Goal: Download file/media

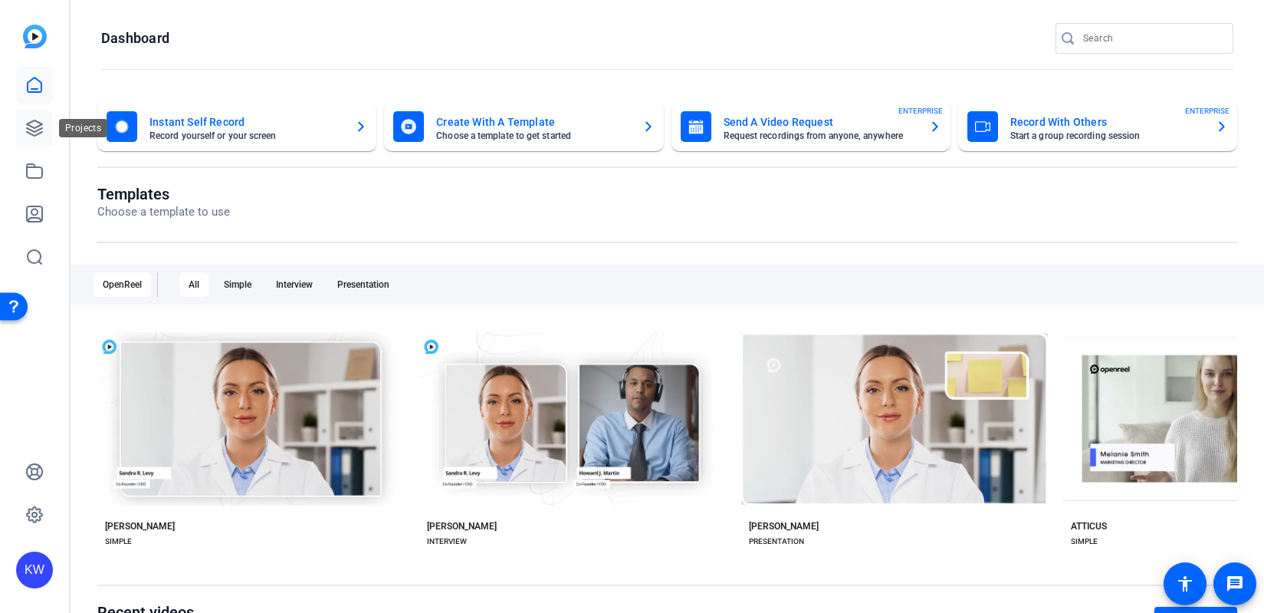
click at [38, 130] on icon at bounding box center [34, 127] width 15 height 15
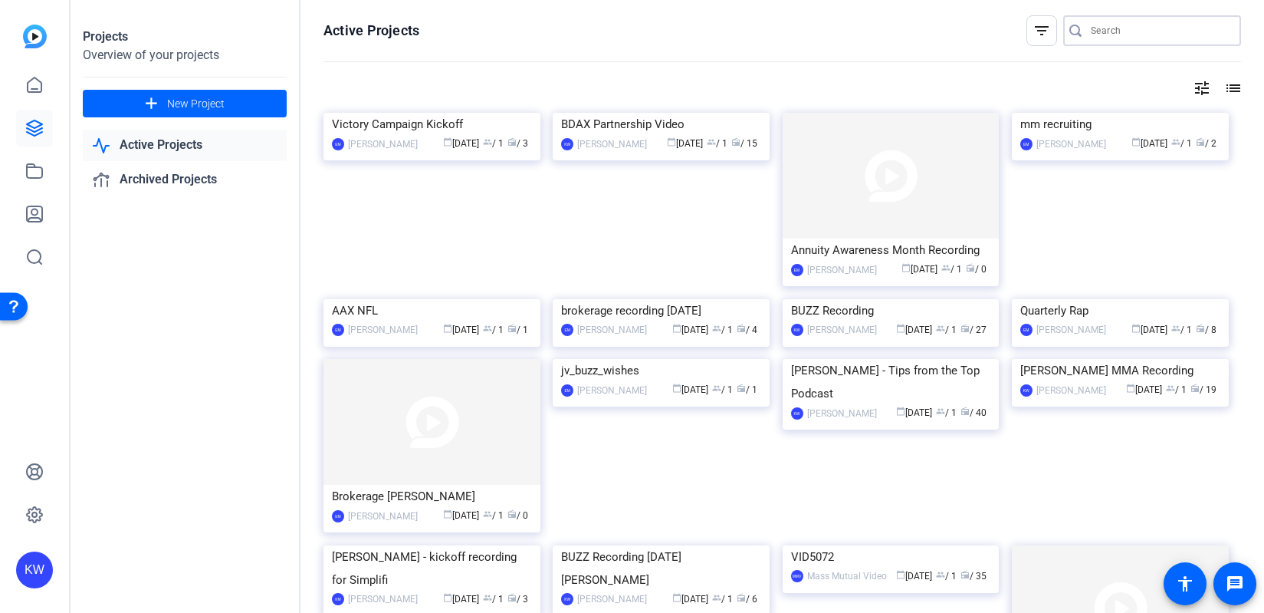
click at [1108, 34] on input "Search" at bounding box center [1160, 30] width 138 height 18
type input "Tips from the Top"
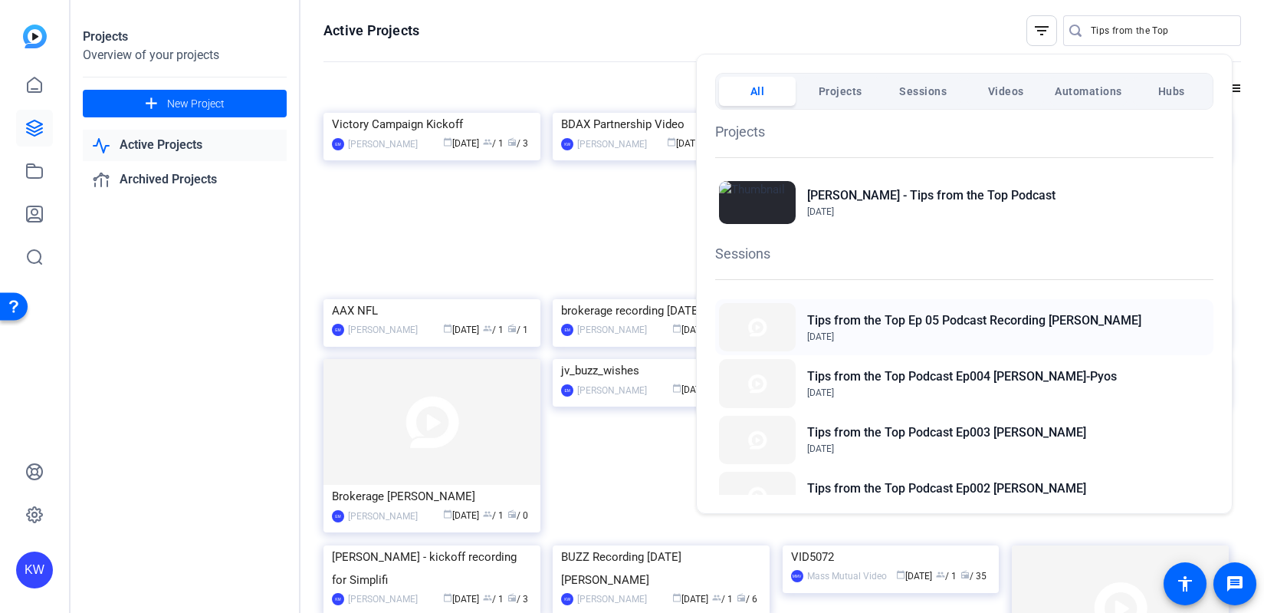
click at [909, 332] on span "Aug 22, 2025" at bounding box center [974, 337] width 334 height 14
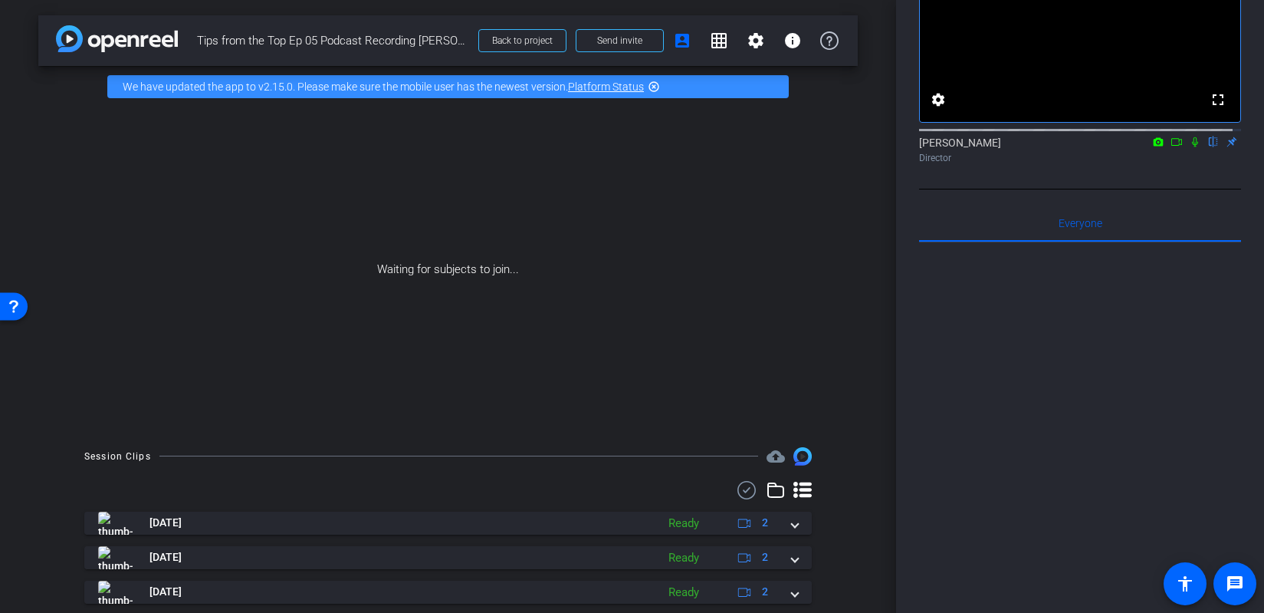
scroll to position [80, 0]
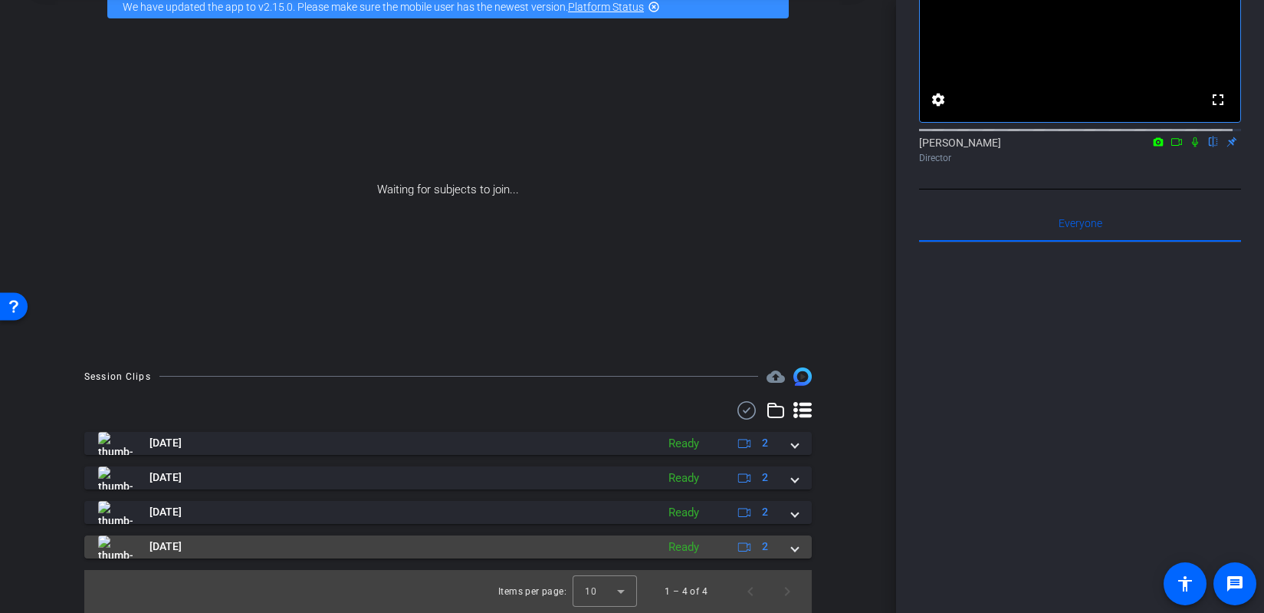
click at [793, 545] on mat-expansion-panel-header "Aug 22, 2025 Ready 2" at bounding box center [447, 546] width 727 height 23
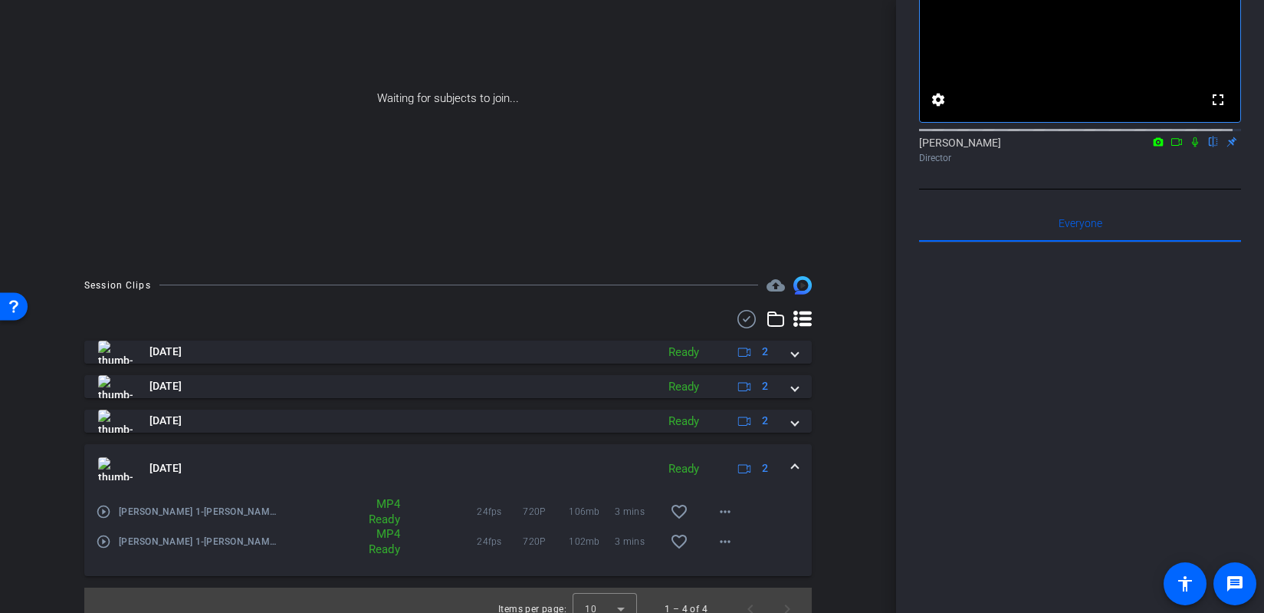
scroll to position [189, 0]
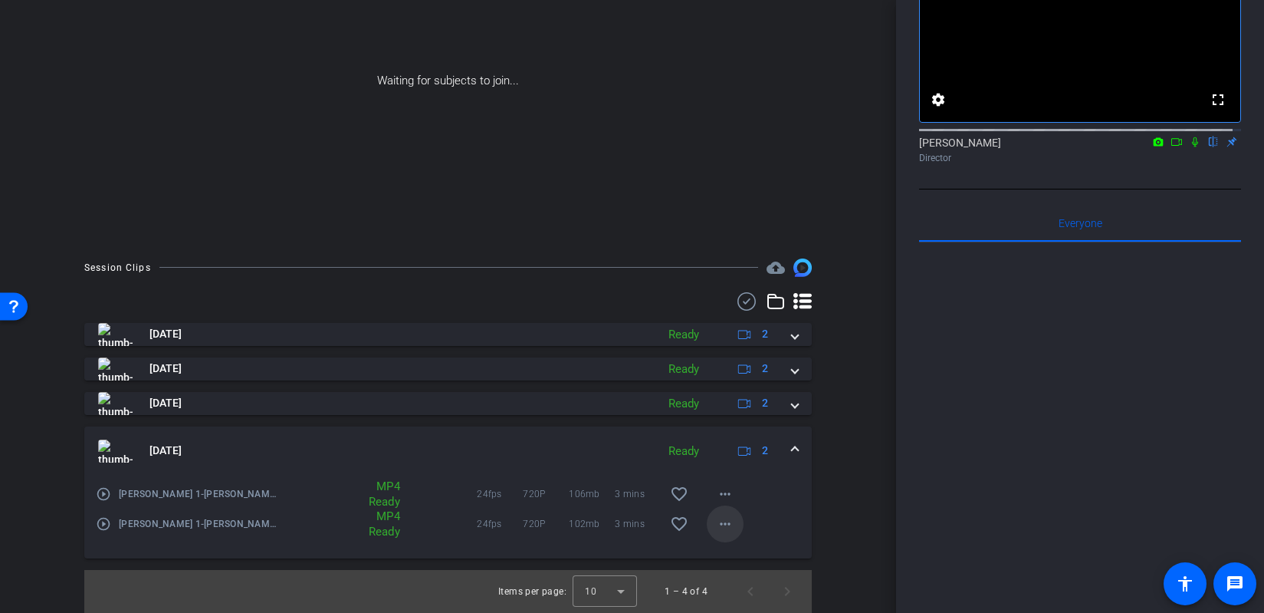
click at [716, 522] on mat-icon "more_horiz" at bounding box center [725, 523] width 18 height 18
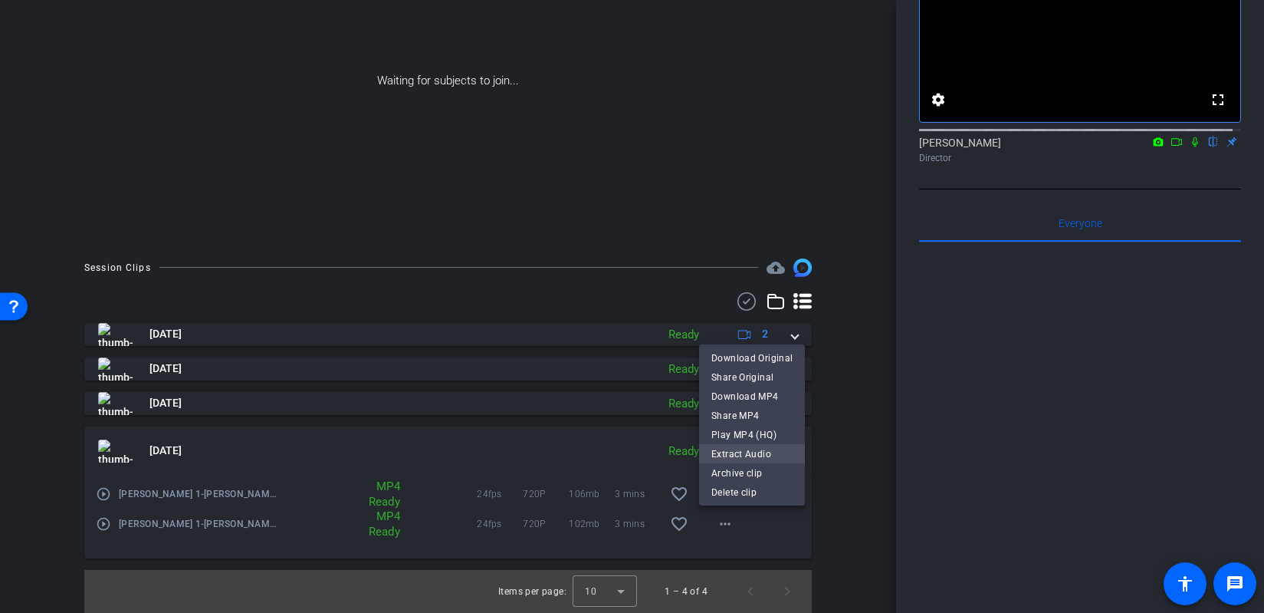
click at [749, 456] on span "Extract Audio" at bounding box center [751, 453] width 81 height 18
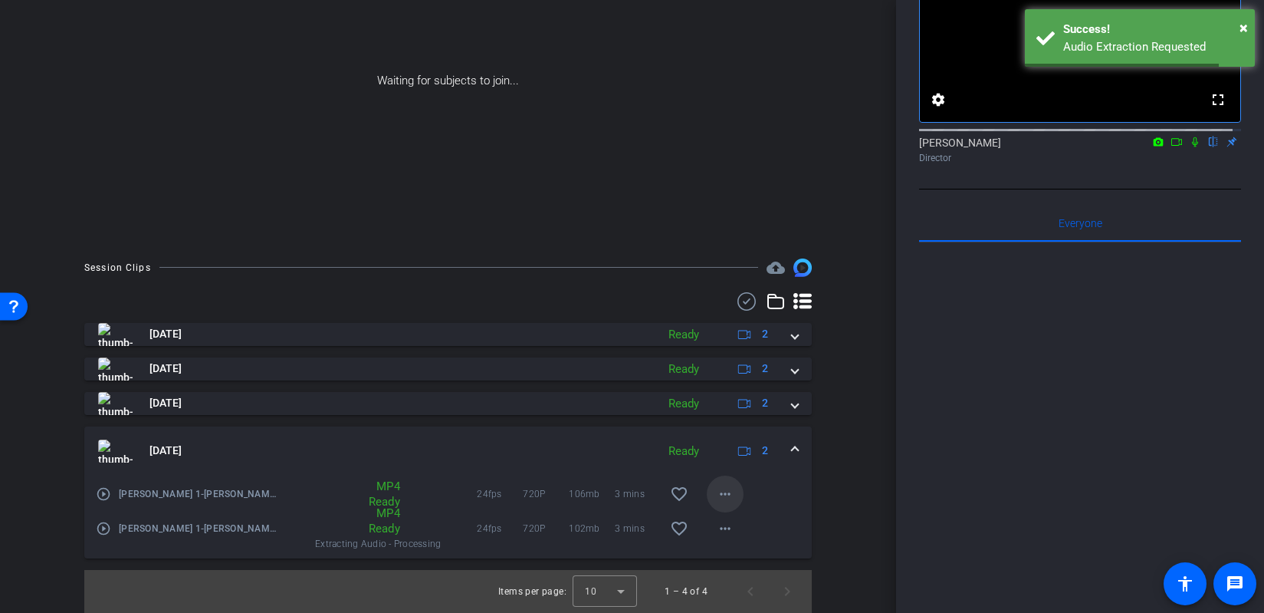
click at [724, 491] on mat-icon "more_horiz" at bounding box center [725, 493] width 18 height 18
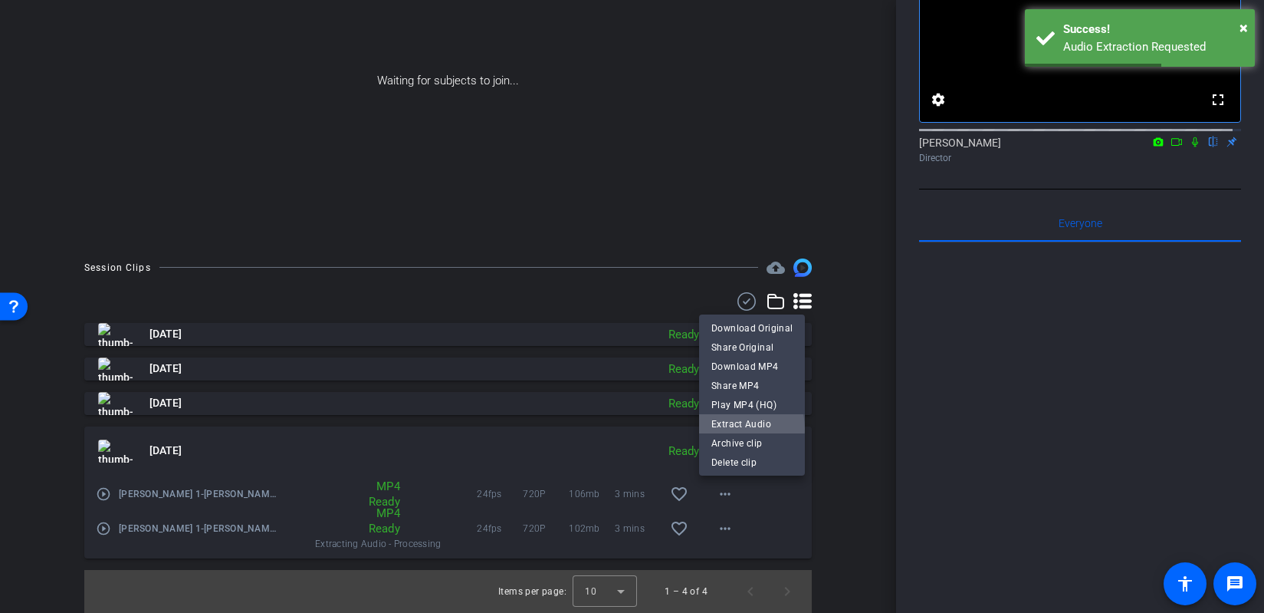
click at [738, 429] on span "Extract Audio" at bounding box center [751, 423] width 81 height 18
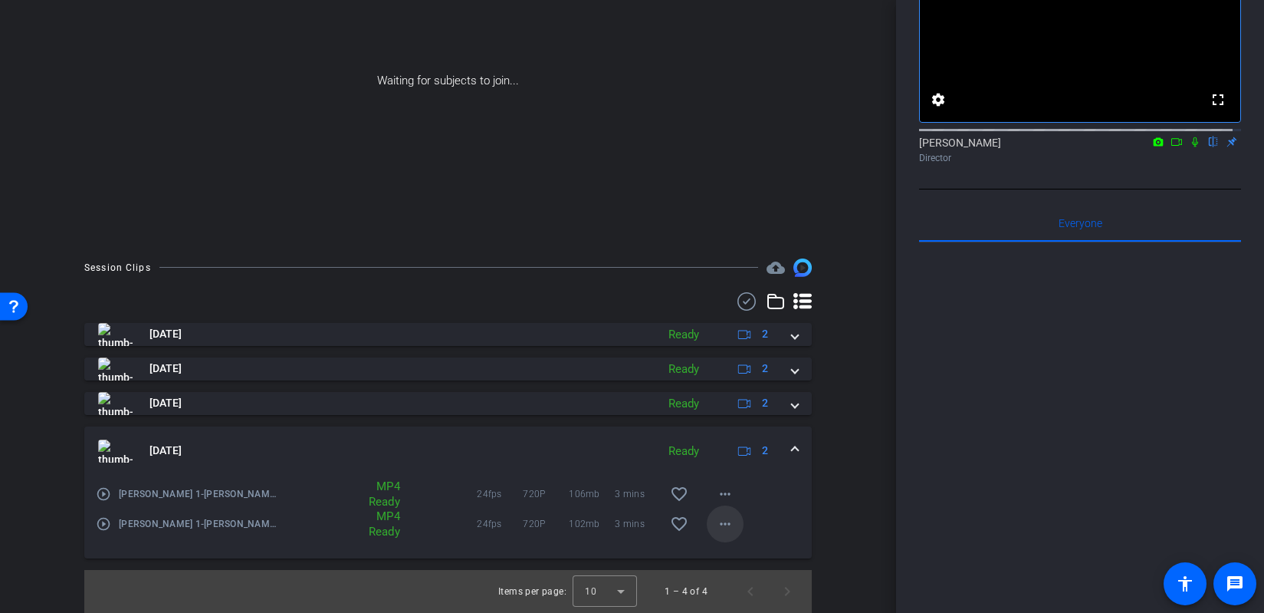
click at [716, 524] on mat-icon "more_horiz" at bounding box center [725, 523] width 18 height 18
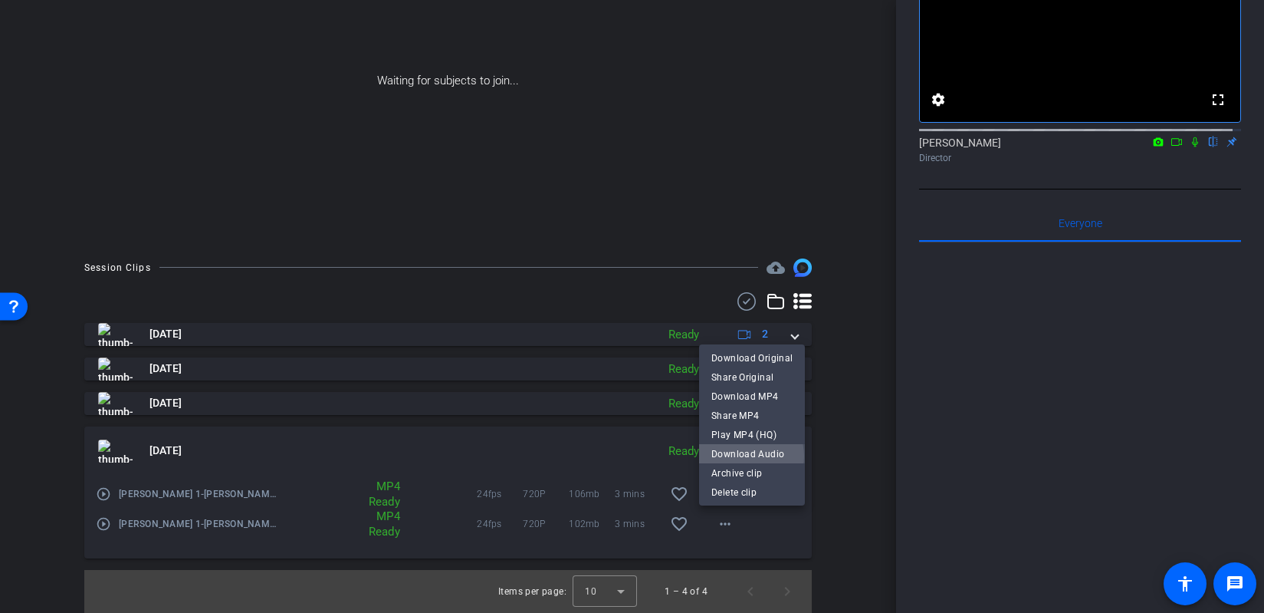
click at [747, 455] on span "Download Audio" at bounding box center [751, 453] width 81 height 18
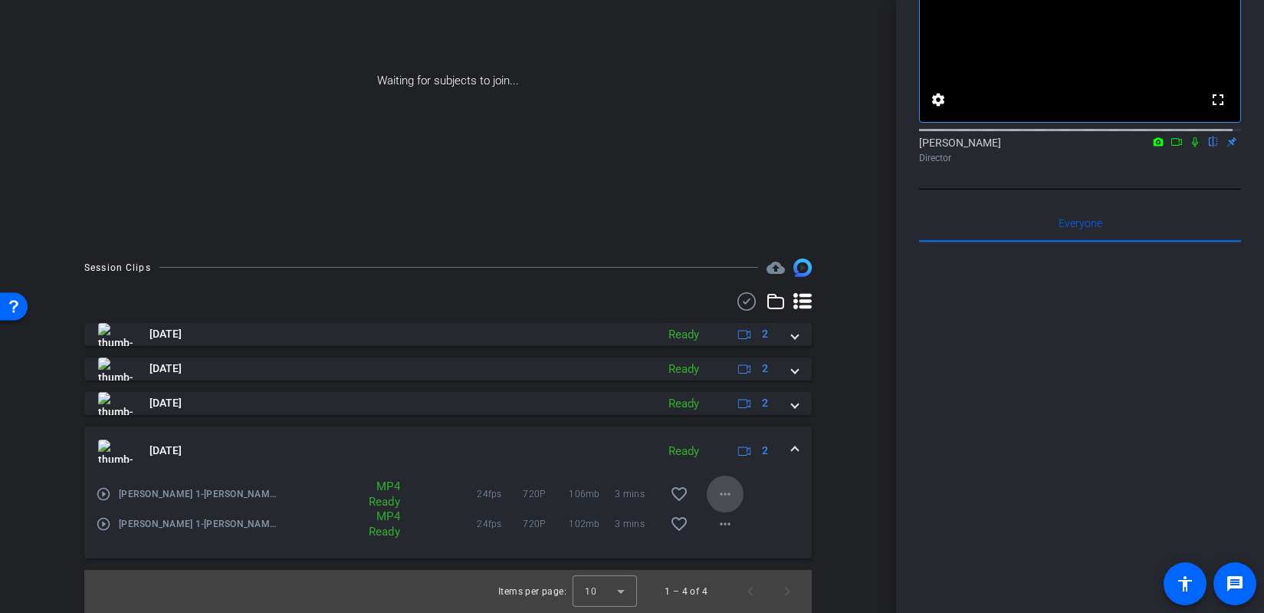
click at [716, 499] on mat-icon "more_horiz" at bounding box center [725, 493] width 18 height 18
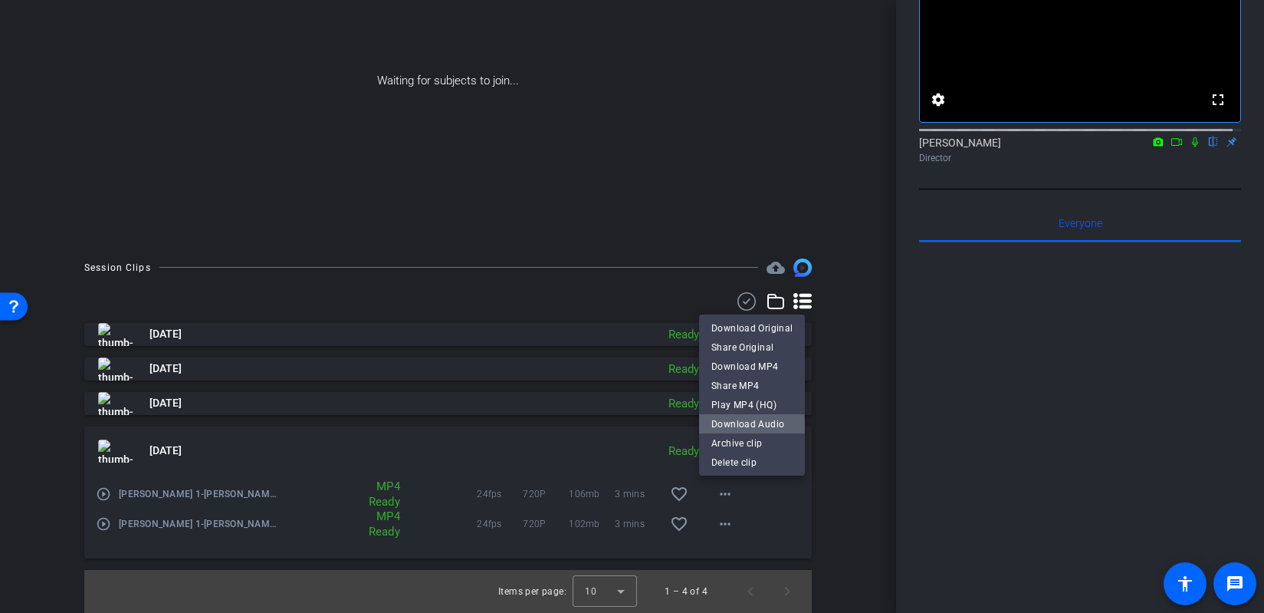
click at [748, 426] on span "Download Audio" at bounding box center [751, 423] width 81 height 18
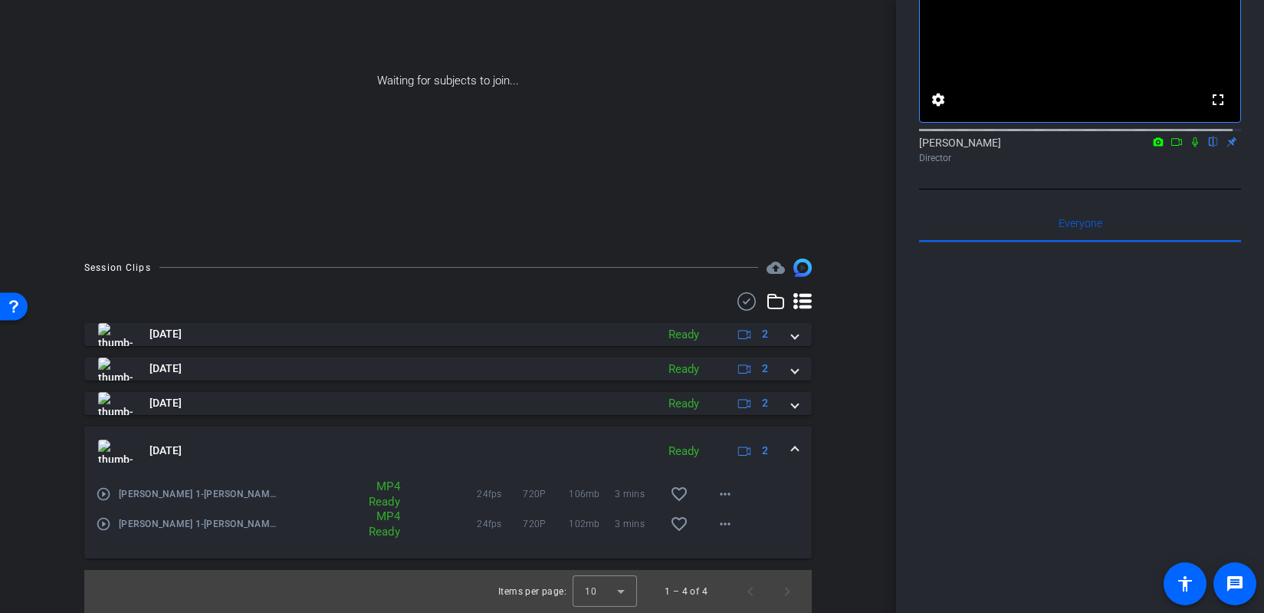
click at [792, 451] on span at bounding box center [795, 450] width 6 height 16
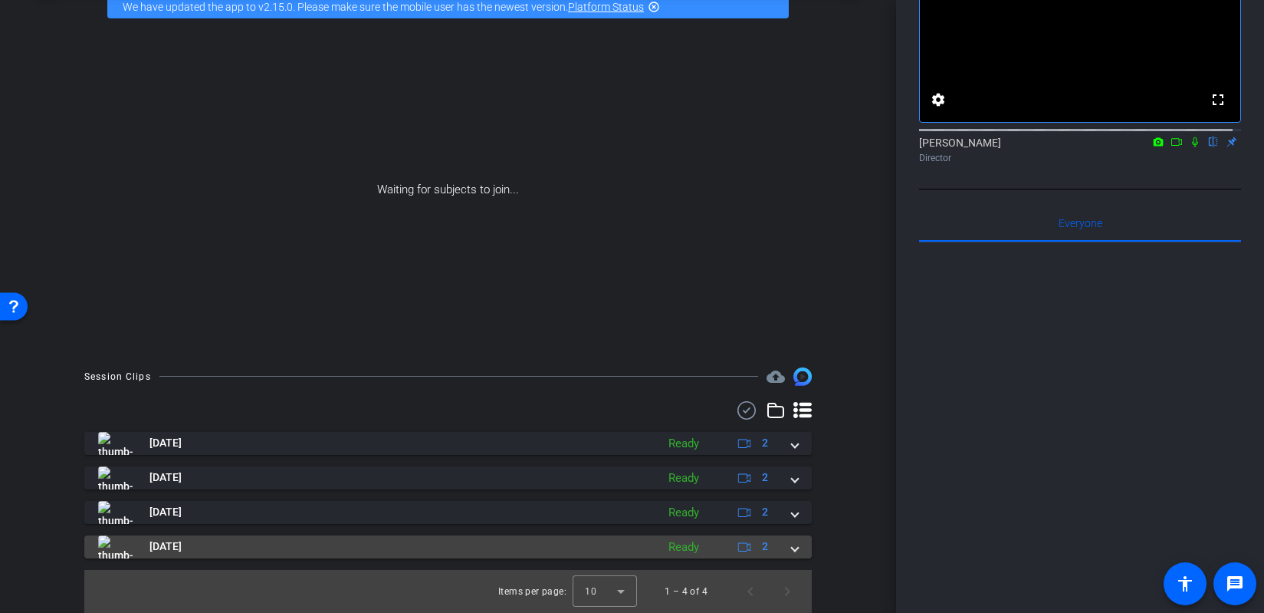
scroll to position [80, 0]
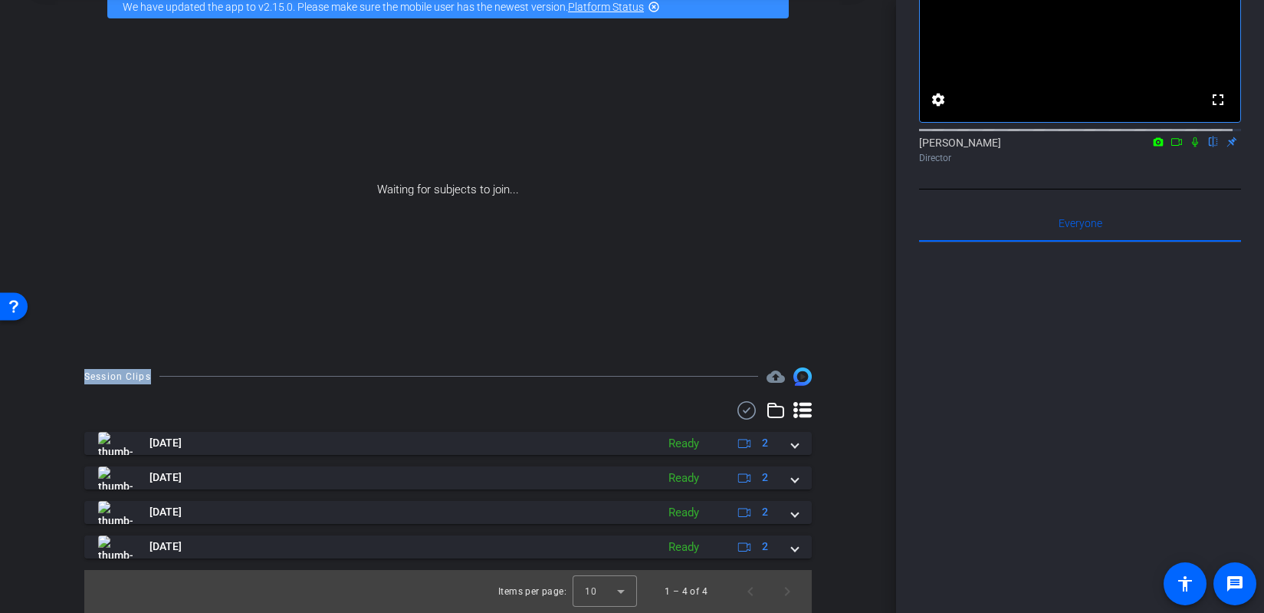
drag, startPoint x: 887, startPoint y: 320, endPoint x: 885, endPoint y: 363, distance: 43.0
click at [885, 363] on div "arrow_back Tips from the Top Ep 05 Podcast Recording Alejandro Mendieta Back to…" at bounding box center [448, 226] width 896 height 613
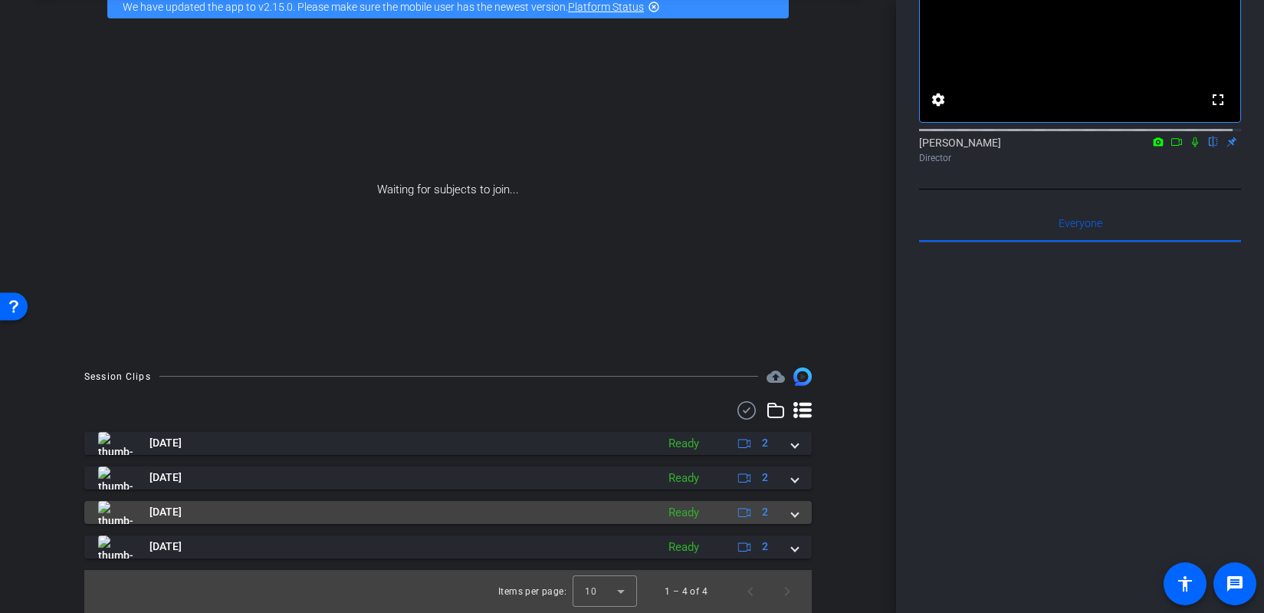
click at [792, 513] on span at bounding box center [795, 512] width 6 height 16
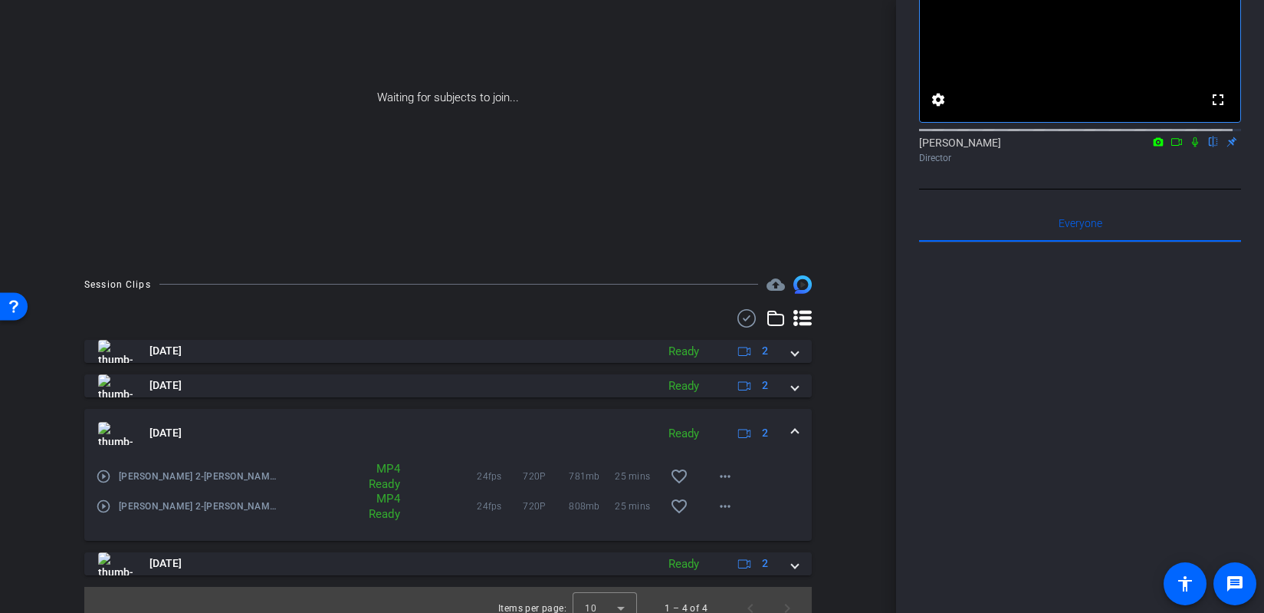
scroll to position [189, 0]
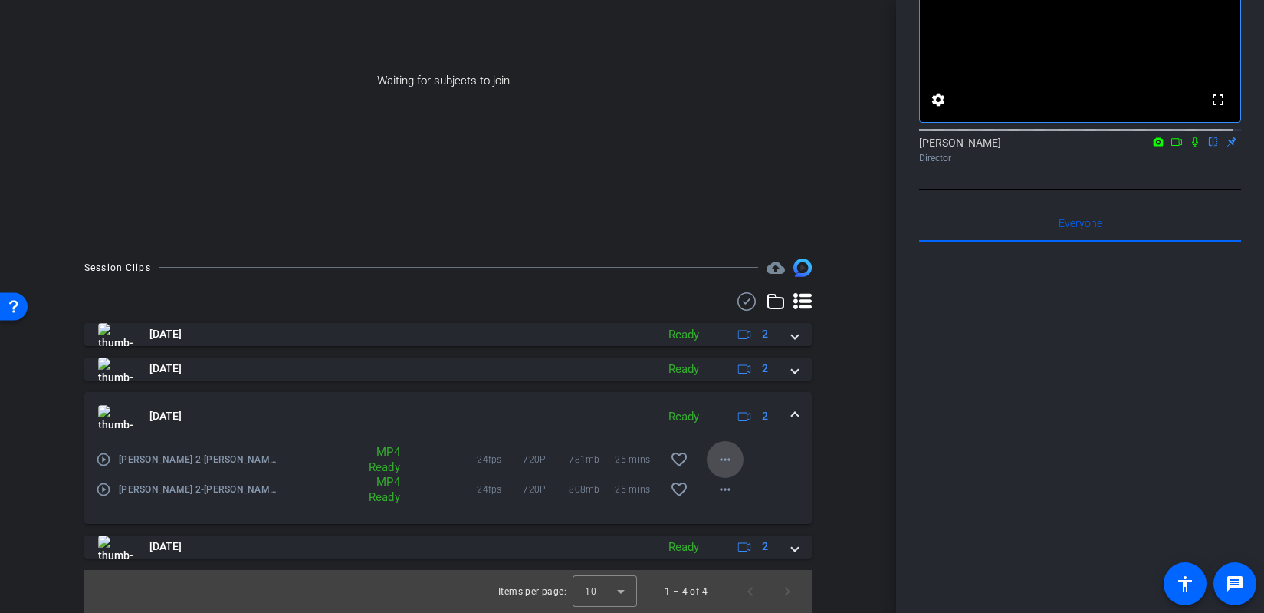
click at [727, 458] on span at bounding box center [725, 459] width 37 height 37
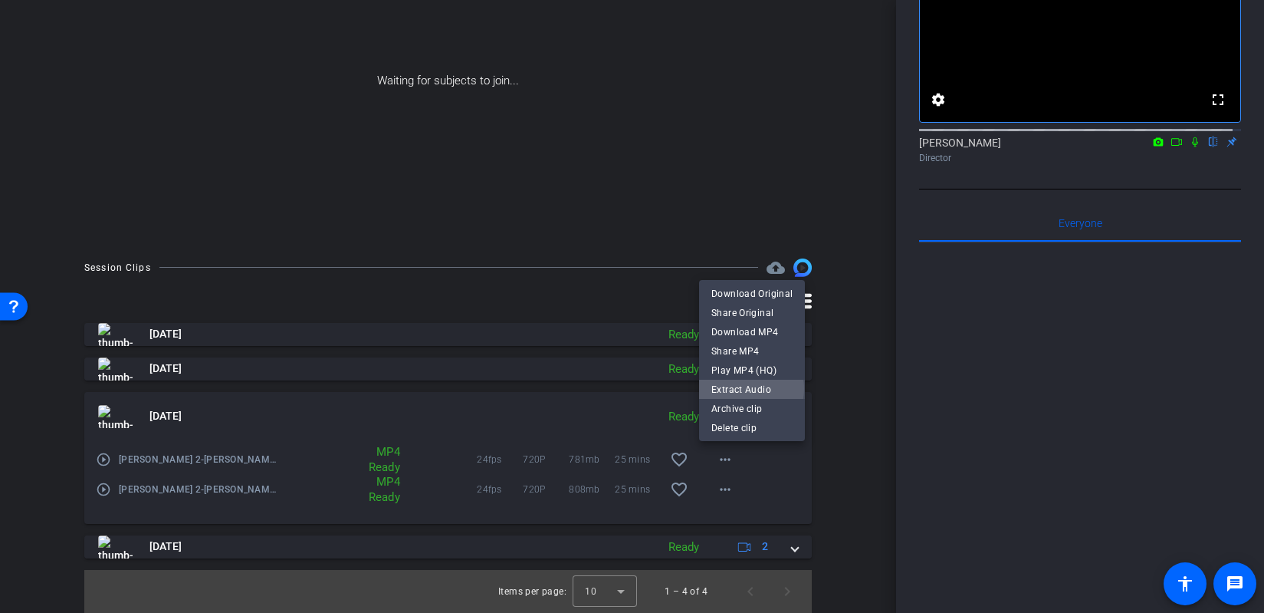
click at [745, 388] on span "Extract Audio" at bounding box center [751, 388] width 81 height 18
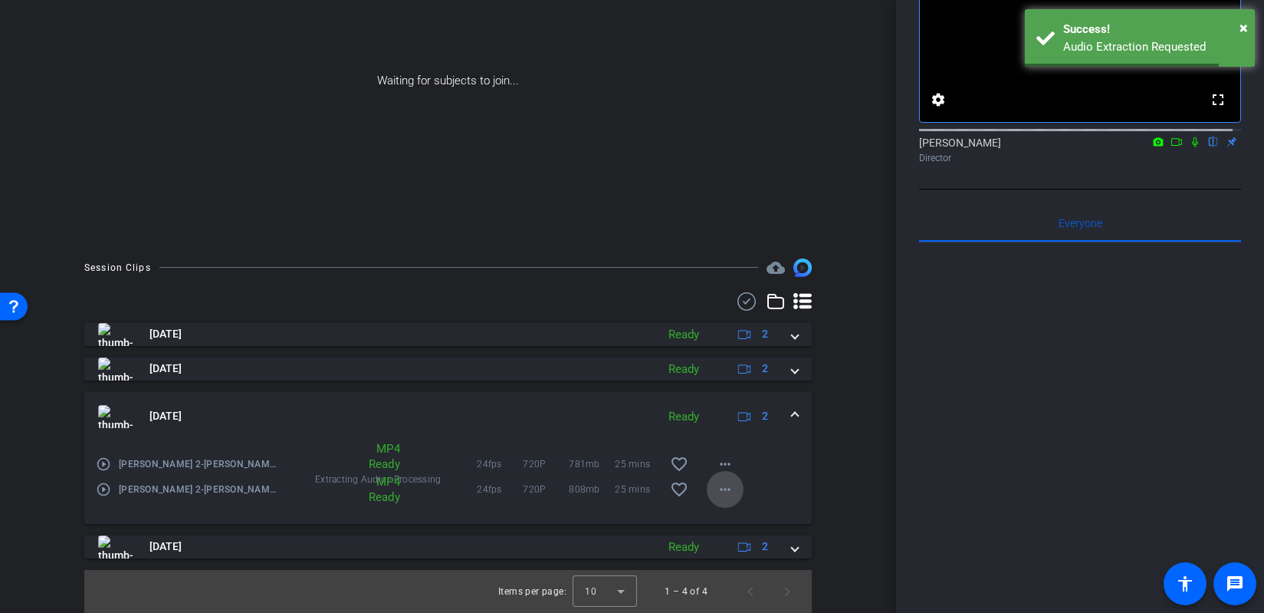
click at [719, 491] on mat-icon "more_horiz" at bounding box center [725, 489] width 18 height 18
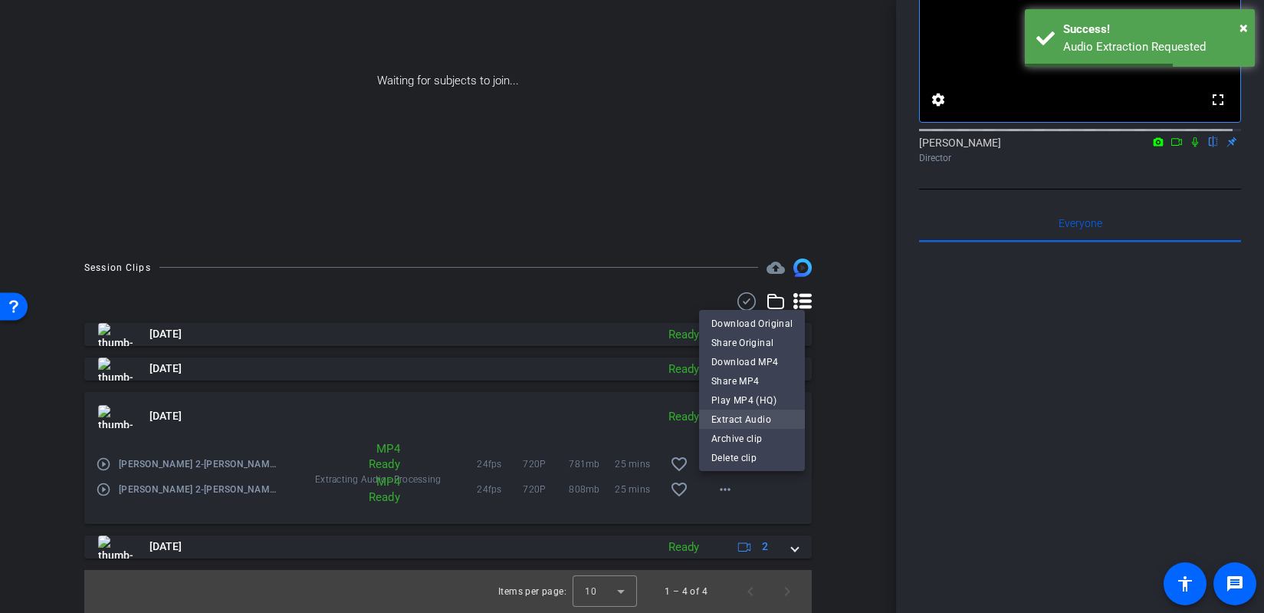
click at [741, 415] on span "Extract Audio" at bounding box center [751, 418] width 81 height 18
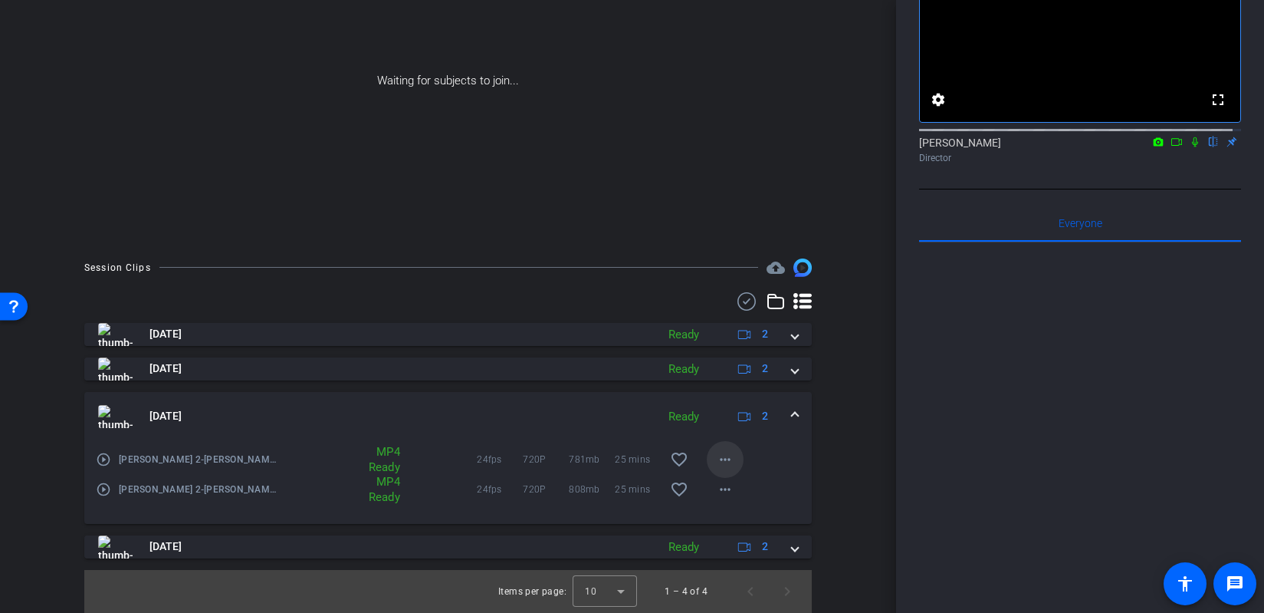
click at [718, 456] on mat-icon "more_horiz" at bounding box center [725, 459] width 18 height 18
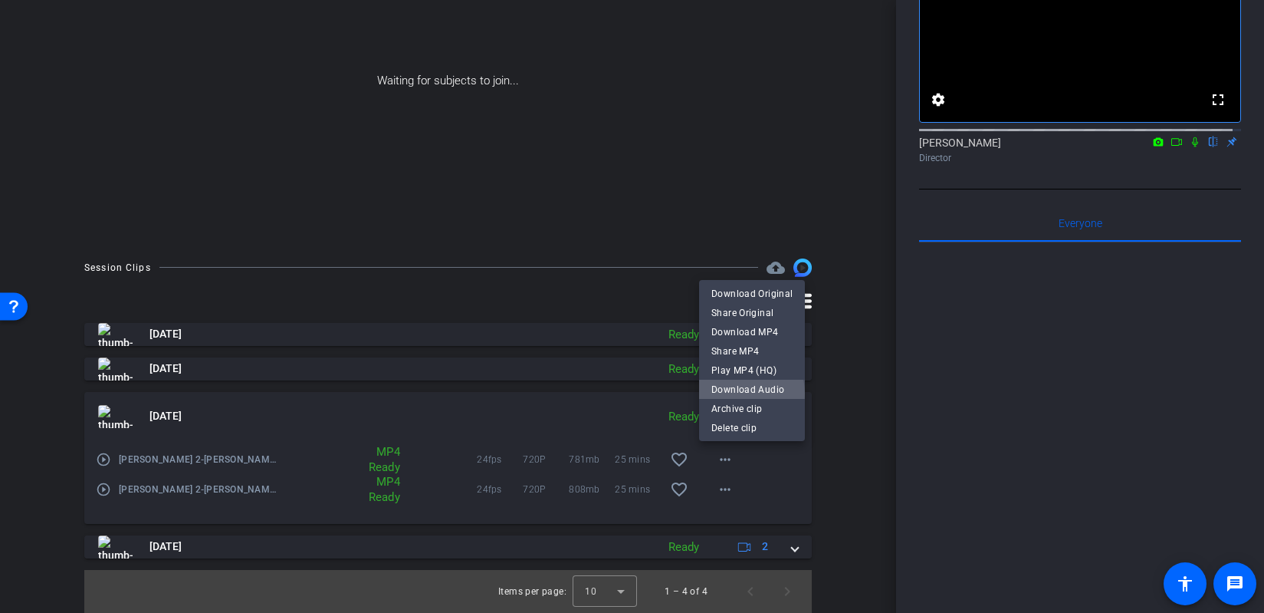
click at [738, 393] on span "Download Audio" at bounding box center [751, 388] width 81 height 18
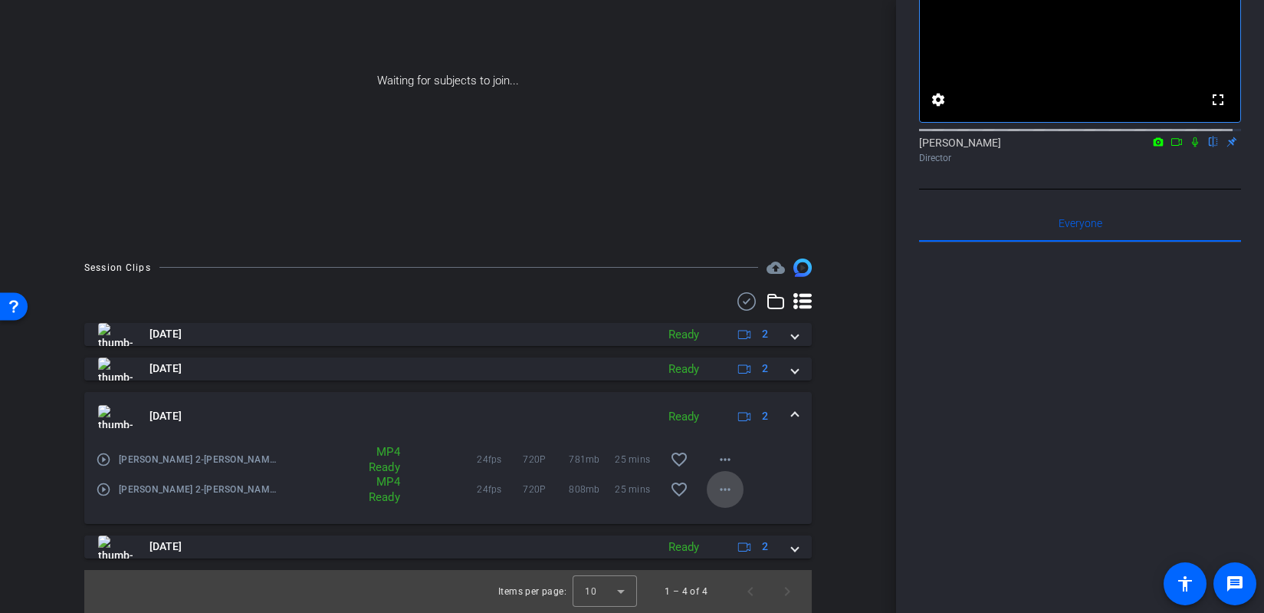
click at [722, 494] on mat-icon "more_horiz" at bounding box center [725, 489] width 18 height 18
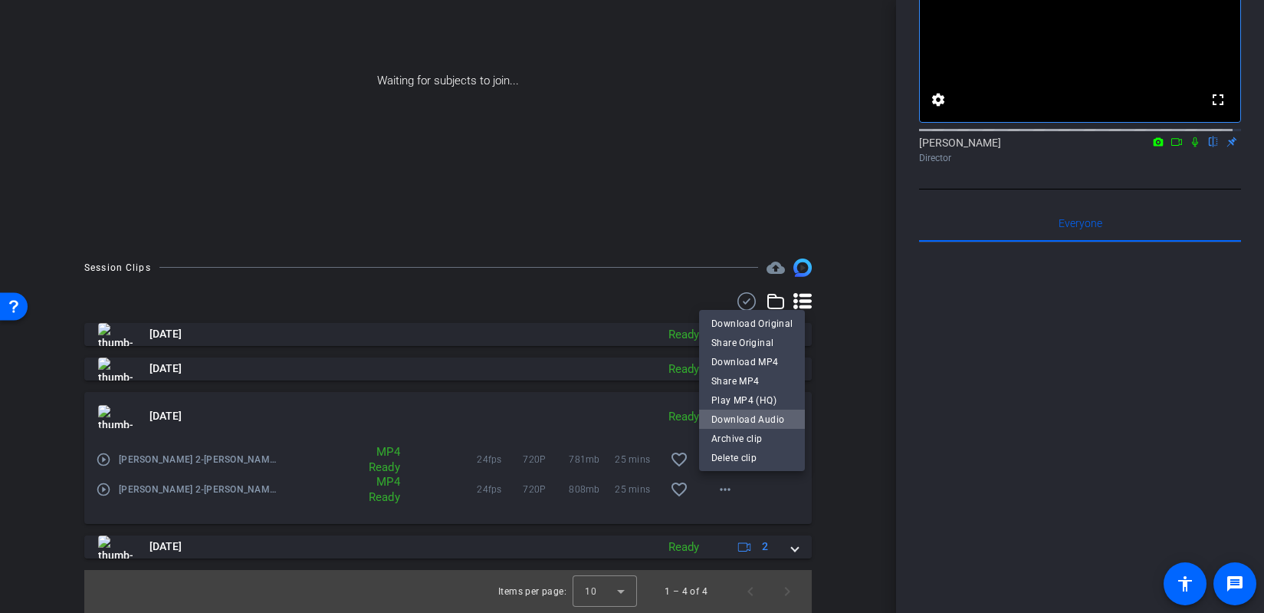
click at [756, 422] on span "Download Audio" at bounding box center [751, 418] width 81 height 18
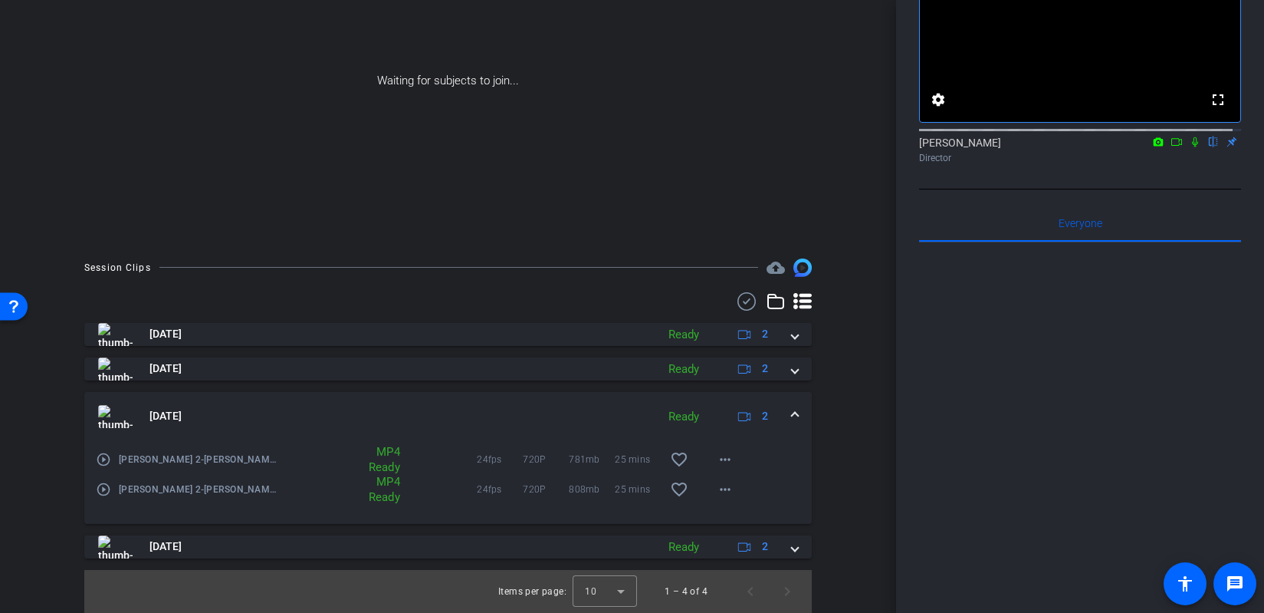
click at [792, 416] on span at bounding box center [795, 416] width 6 height 16
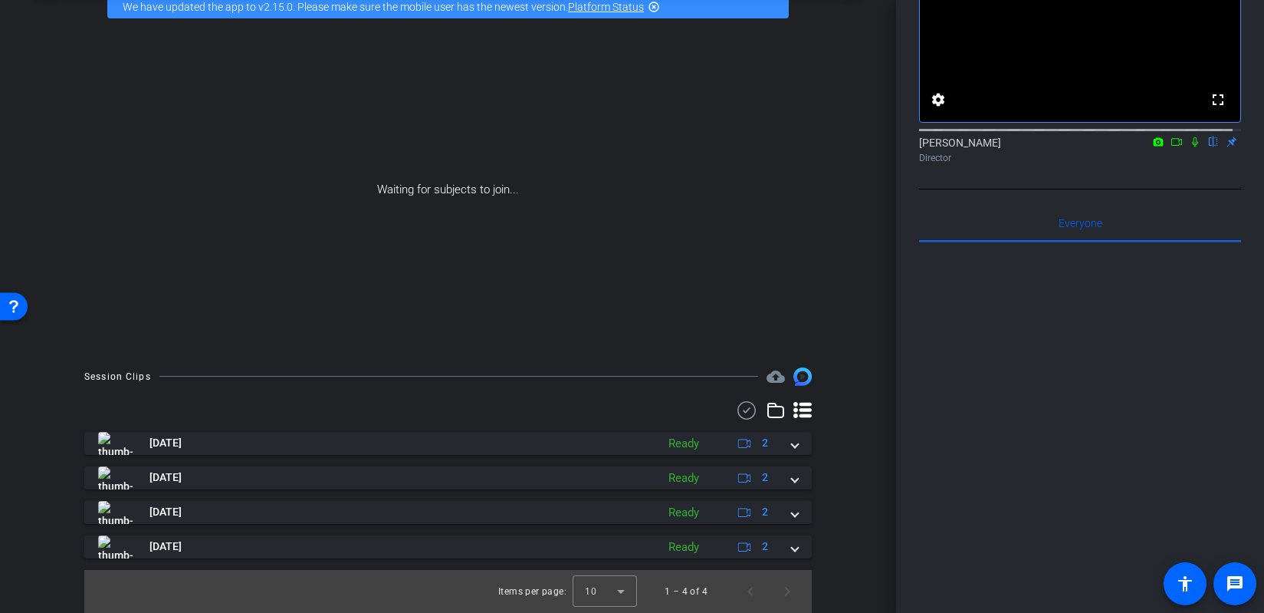
scroll to position [80, 0]
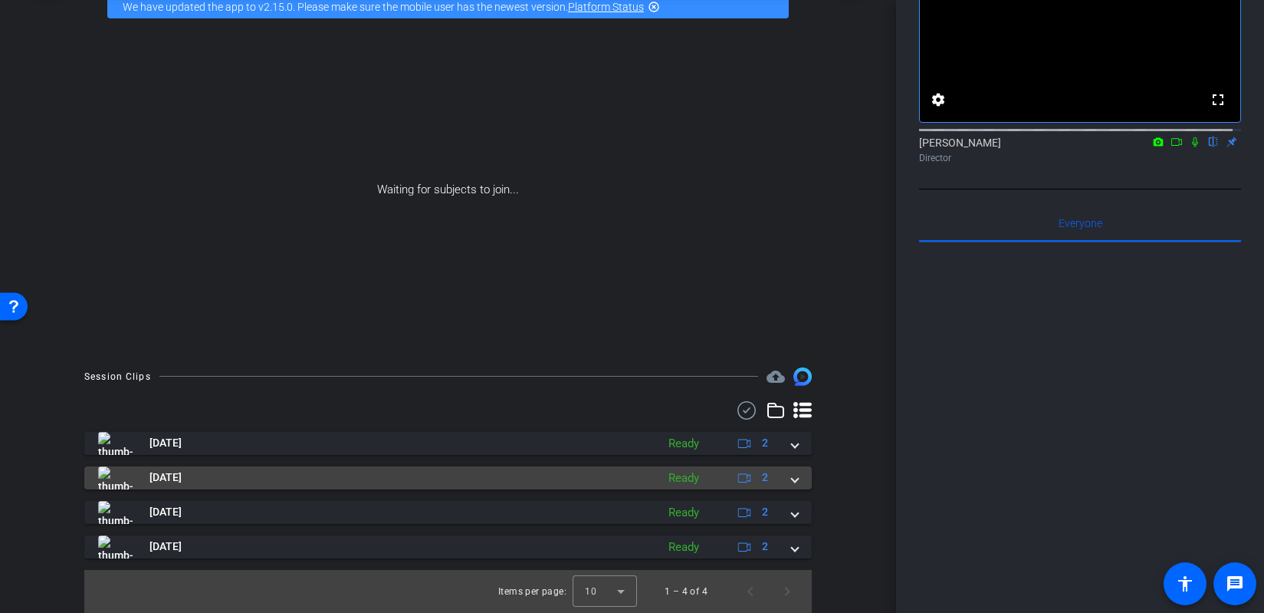
click at [792, 480] on span at bounding box center [795, 477] width 6 height 16
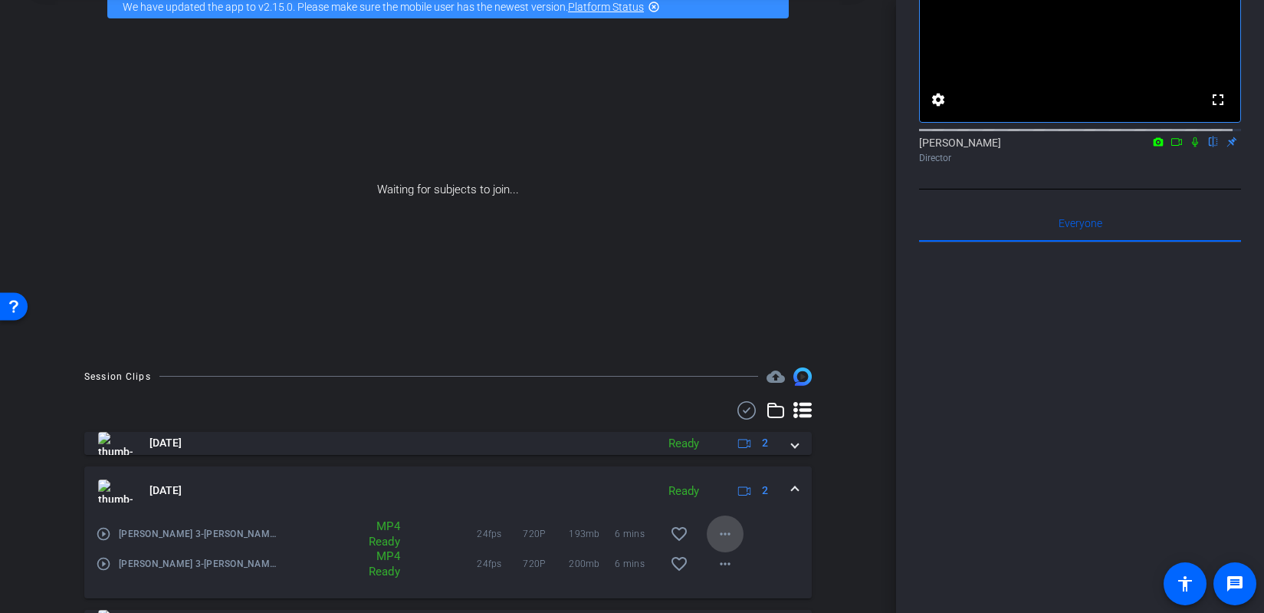
click at [716, 535] on mat-icon "more_horiz" at bounding box center [725, 533] width 18 height 18
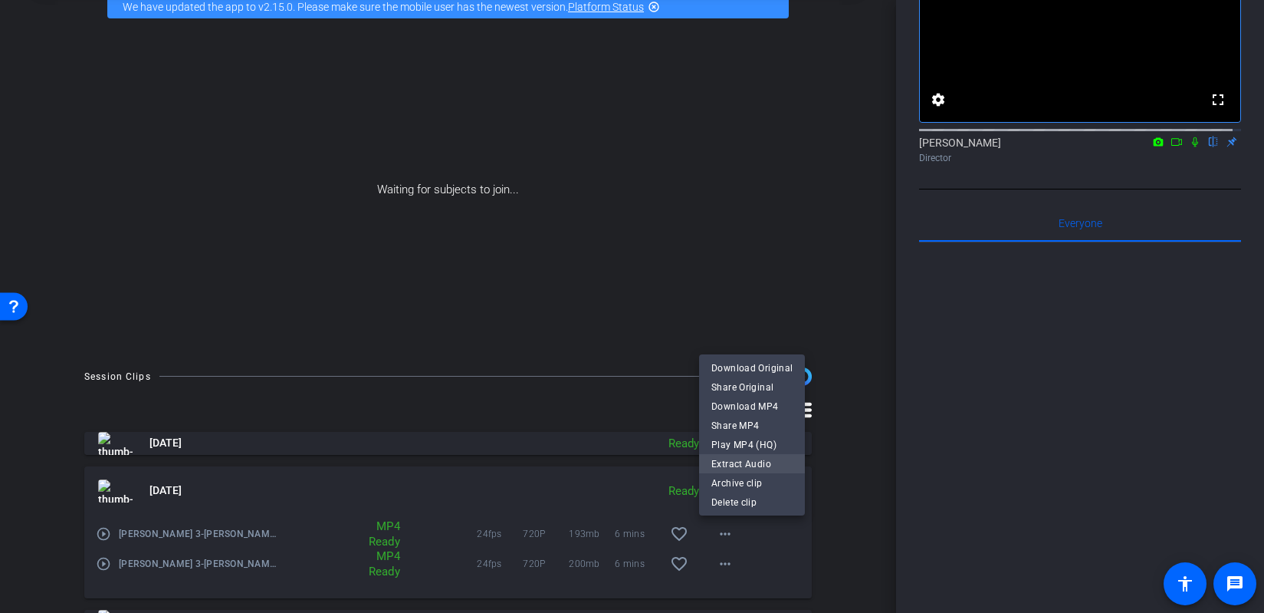
click at [734, 457] on span "Extract Audio" at bounding box center [751, 463] width 81 height 18
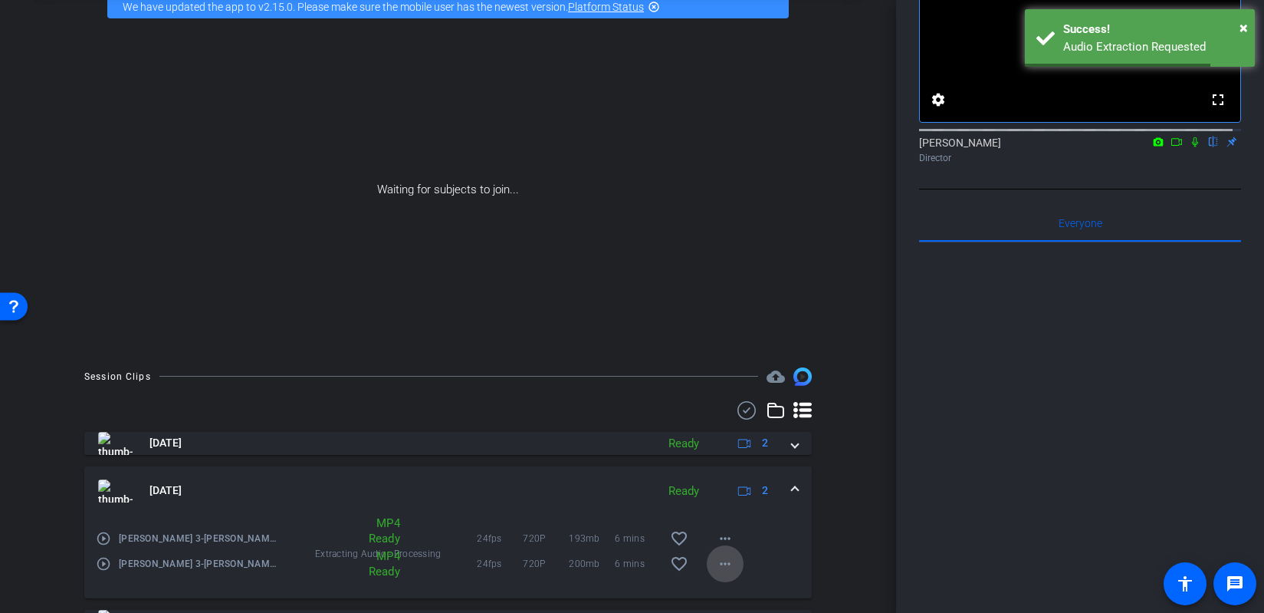
click at [721, 562] on mat-icon "more_horiz" at bounding box center [725, 563] width 18 height 18
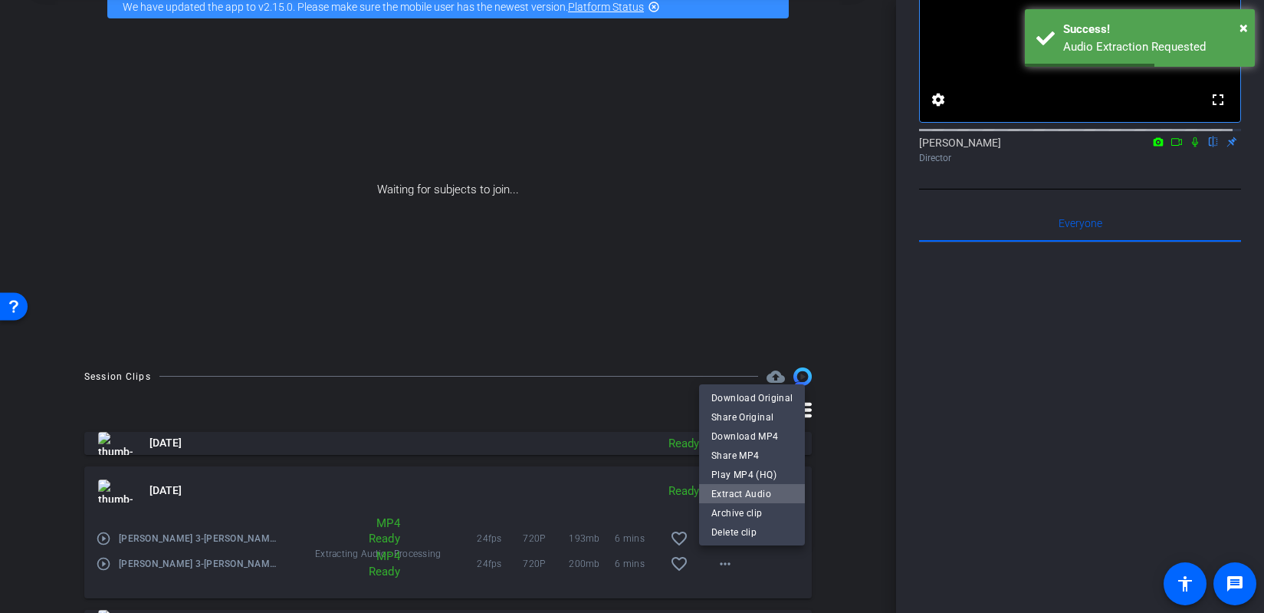
click at [753, 494] on span "Extract Audio" at bounding box center [751, 493] width 81 height 18
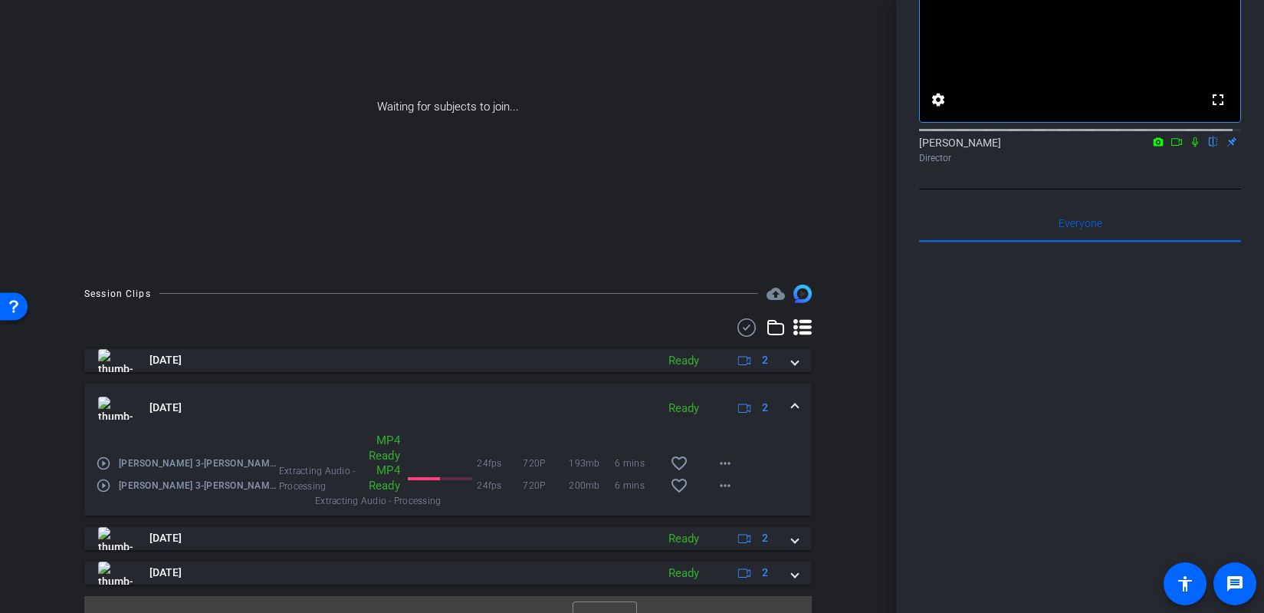
scroll to position [189, 0]
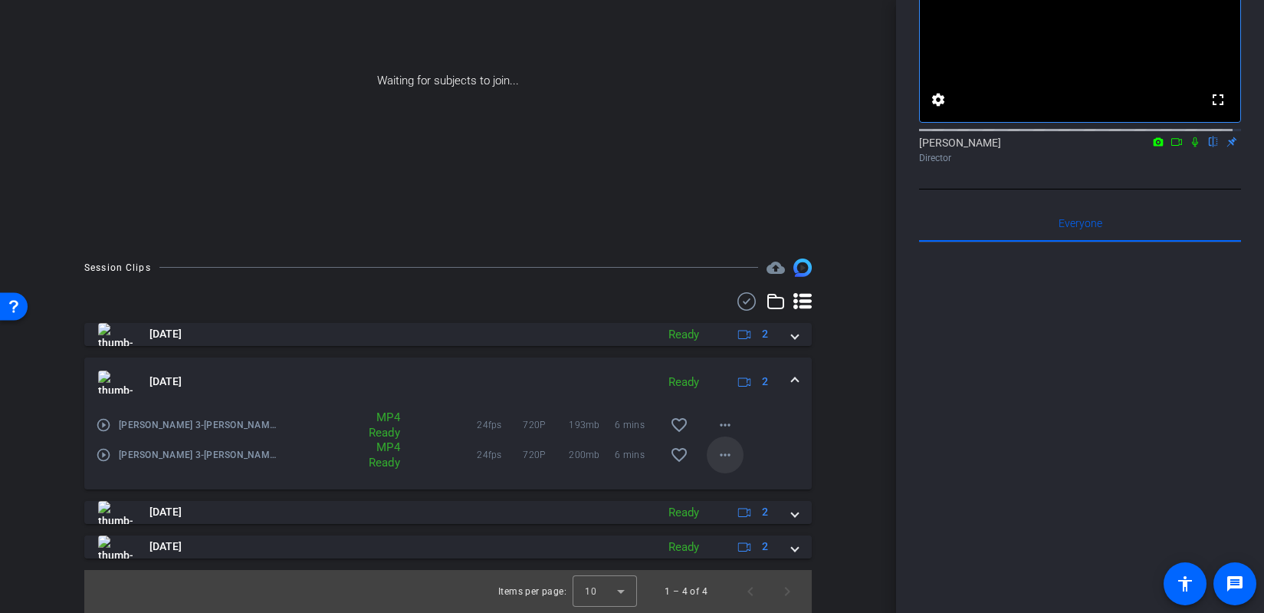
click at [727, 458] on span at bounding box center [725, 454] width 37 height 37
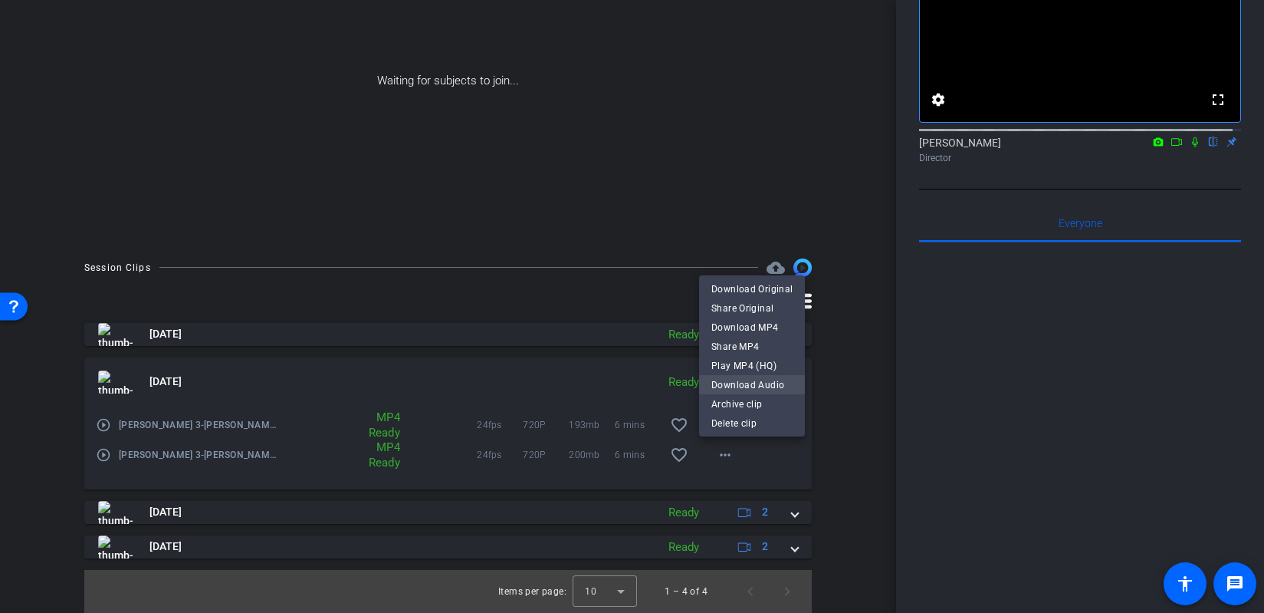
click at [757, 384] on span "Download Audio" at bounding box center [751, 384] width 81 height 18
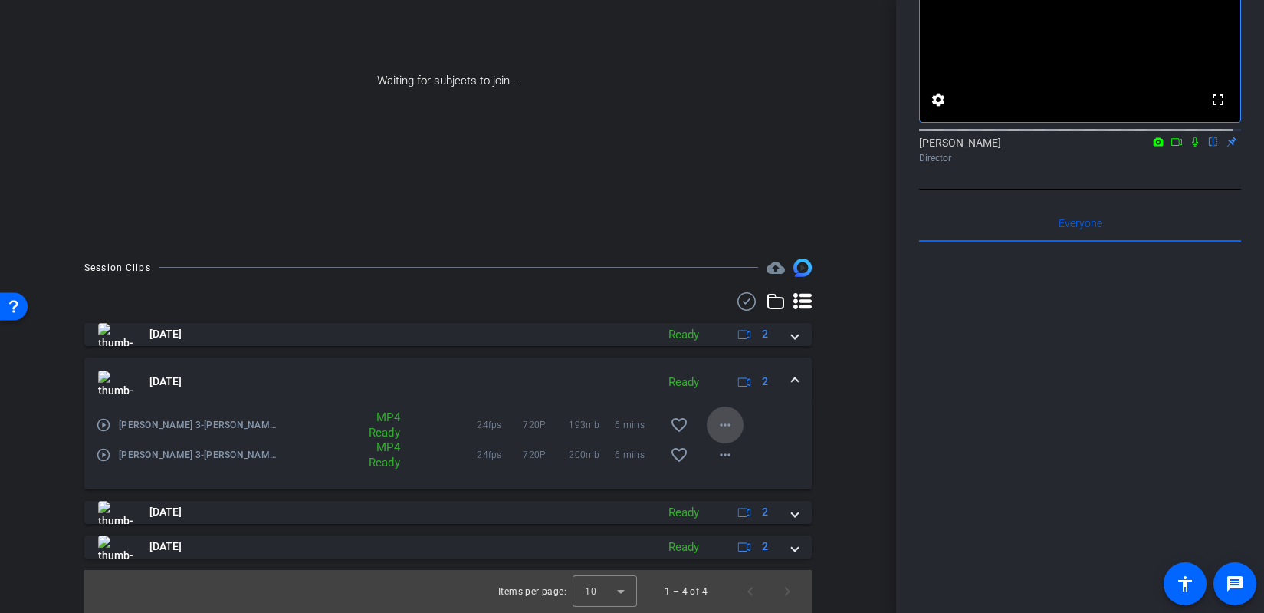
click at [724, 422] on mat-icon "more_horiz" at bounding box center [725, 424] width 18 height 18
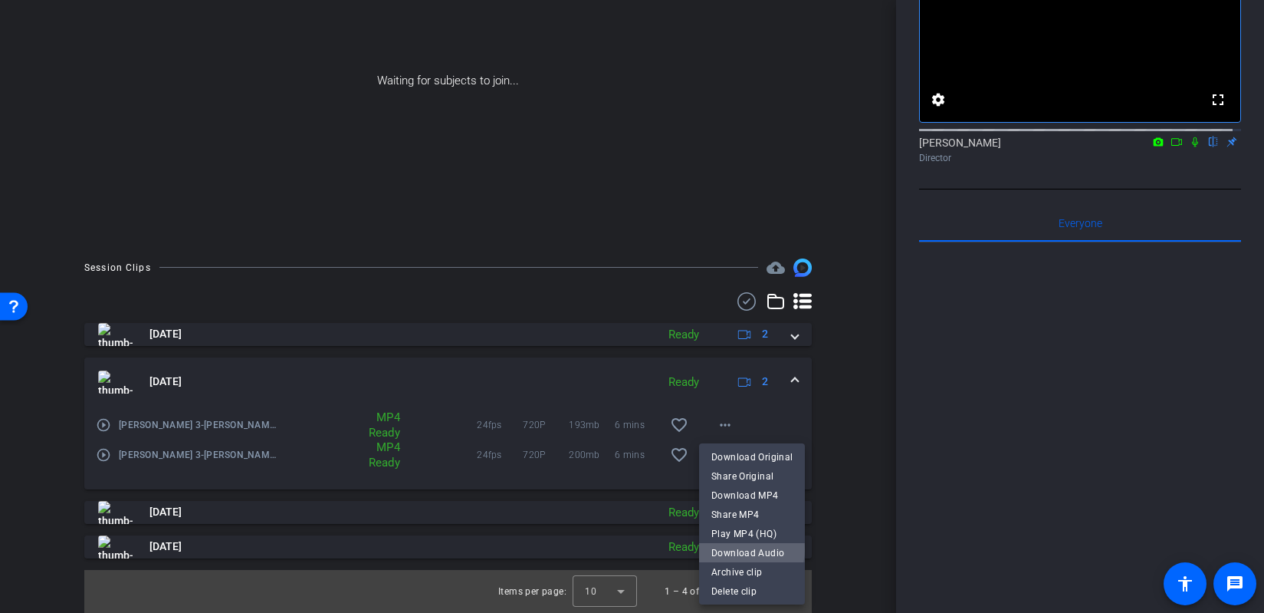
click at [744, 549] on span "Download Audio" at bounding box center [751, 552] width 81 height 18
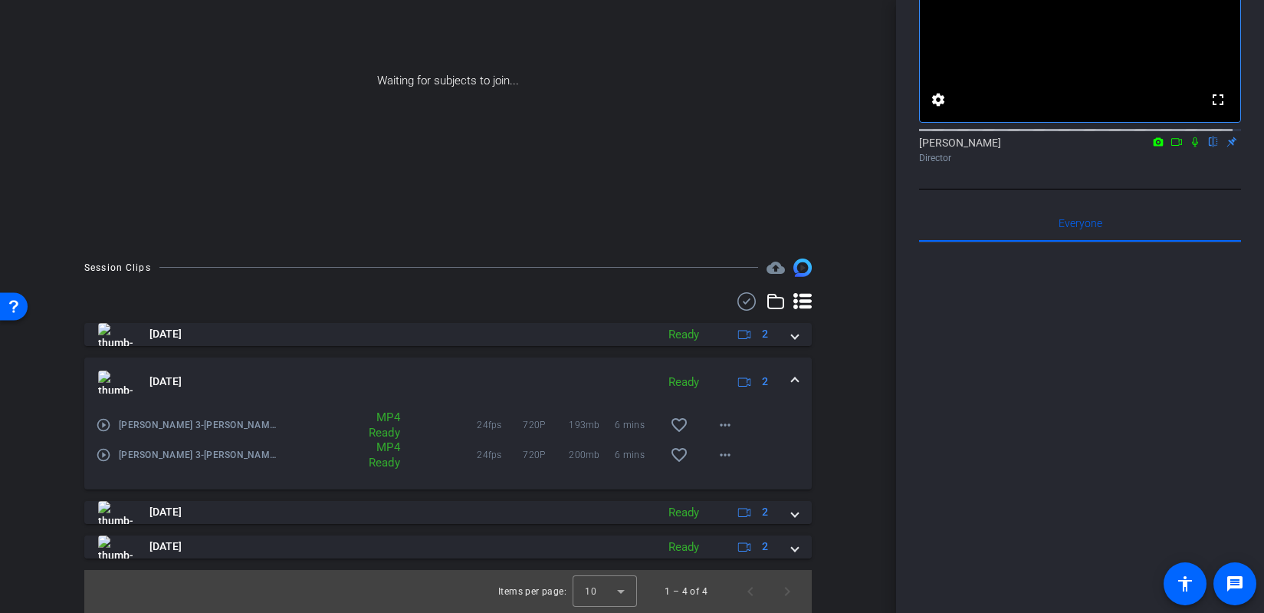
click at [792, 378] on span at bounding box center [795, 381] width 6 height 16
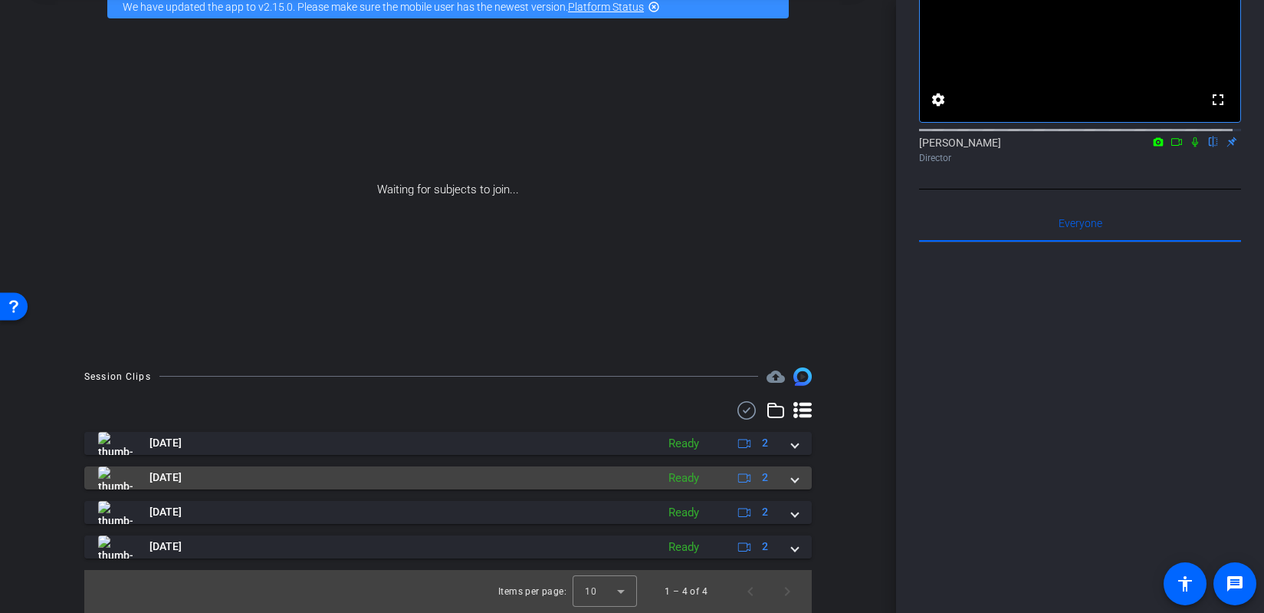
scroll to position [80, 0]
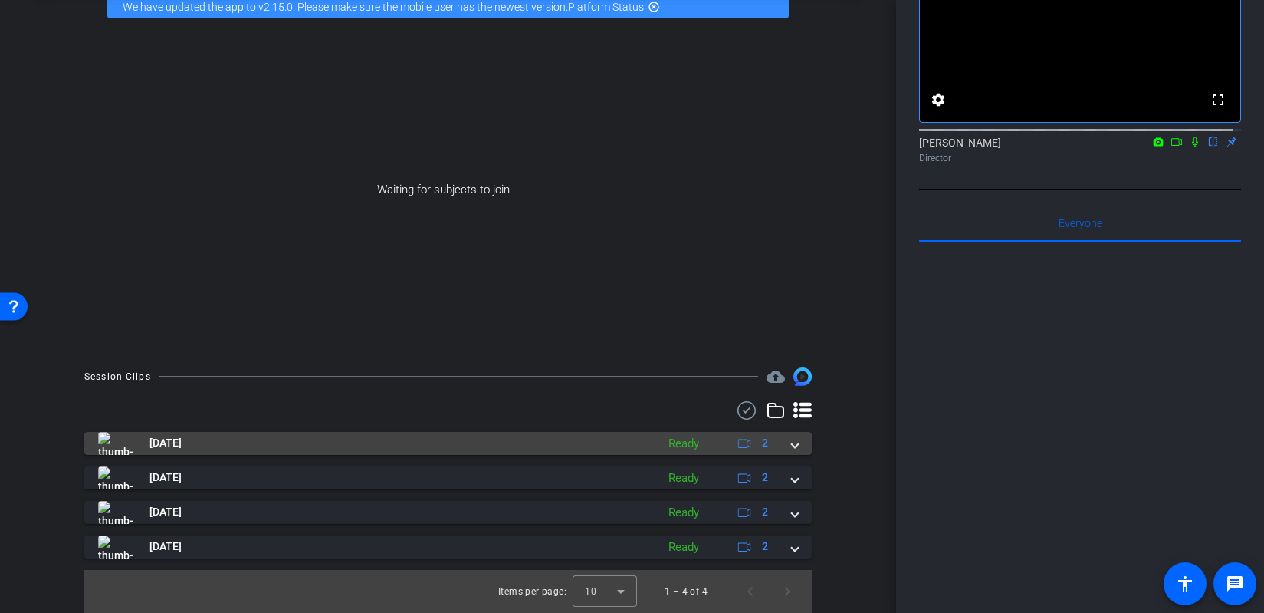
click at [792, 445] on span at bounding box center [795, 443] width 6 height 16
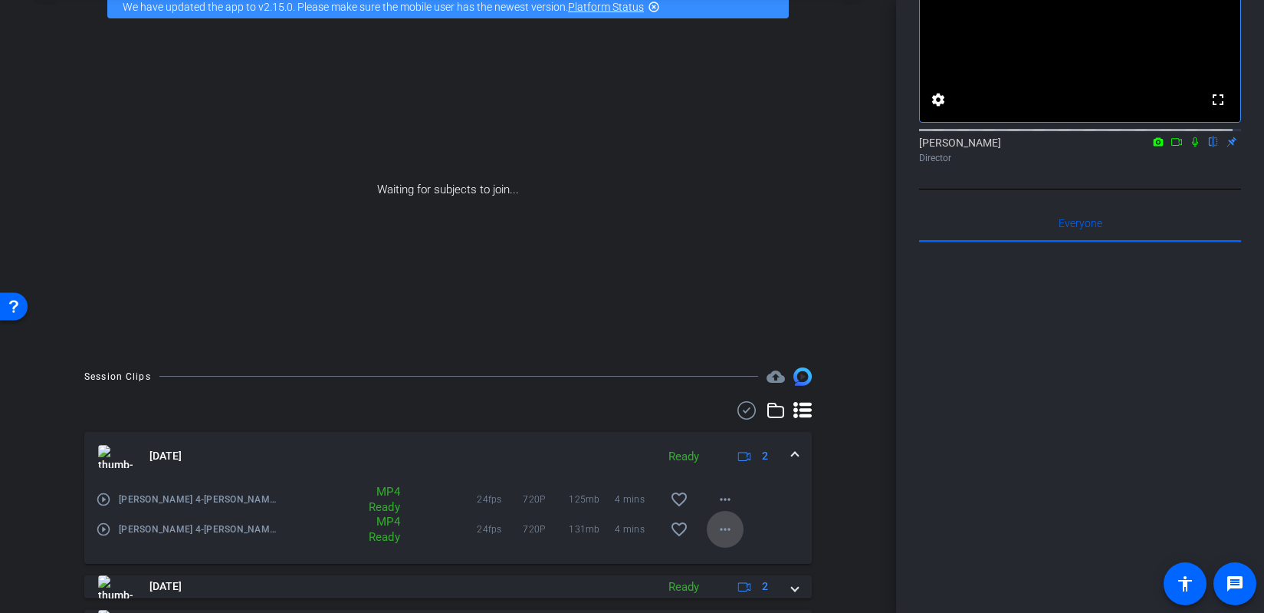
click at [721, 536] on mat-icon "more_horiz" at bounding box center [725, 529] width 18 height 18
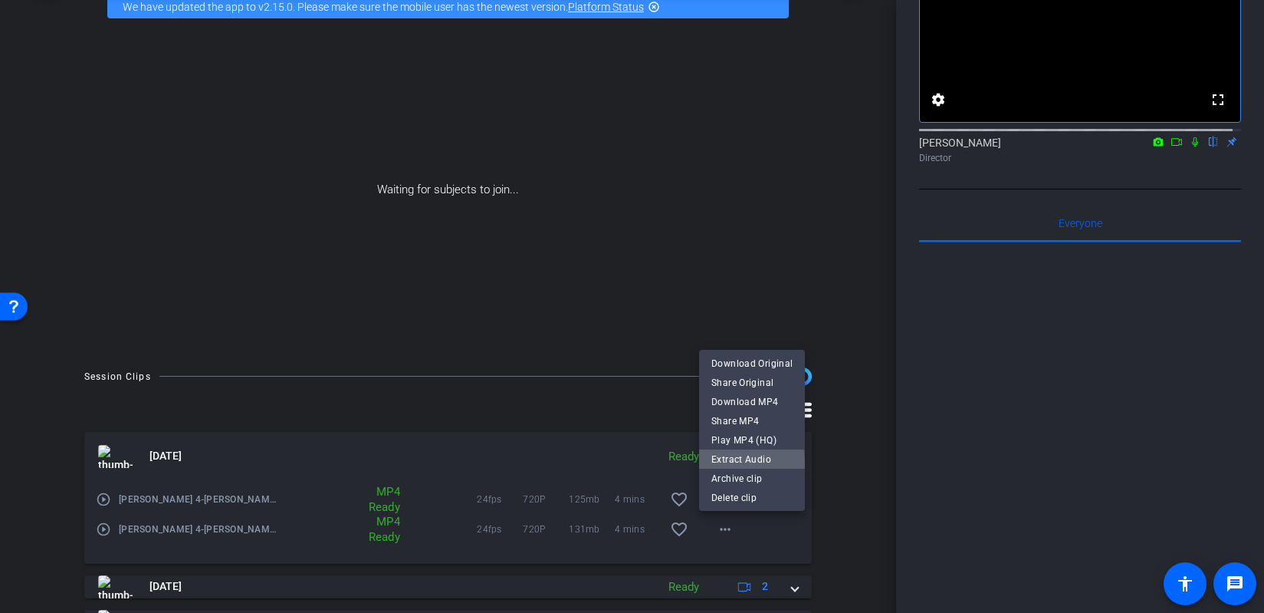
click at [749, 462] on span "Extract Audio" at bounding box center [751, 458] width 81 height 18
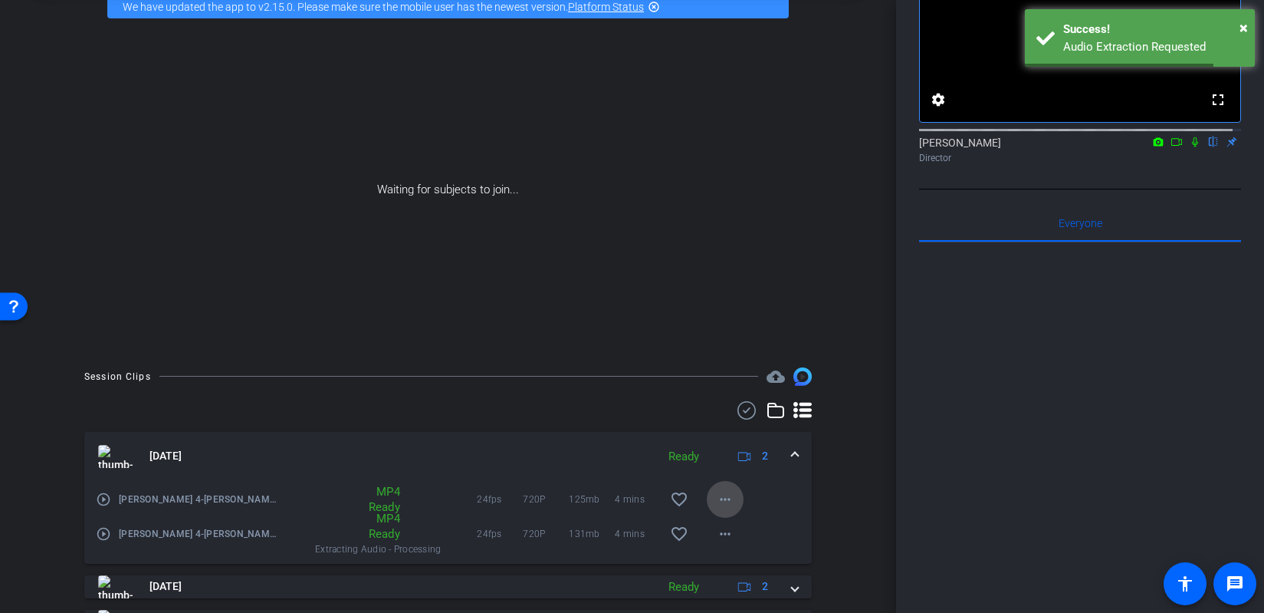
click at [722, 500] on mat-icon "more_horiz" at bounding box center [725, 499] width 18 height 18
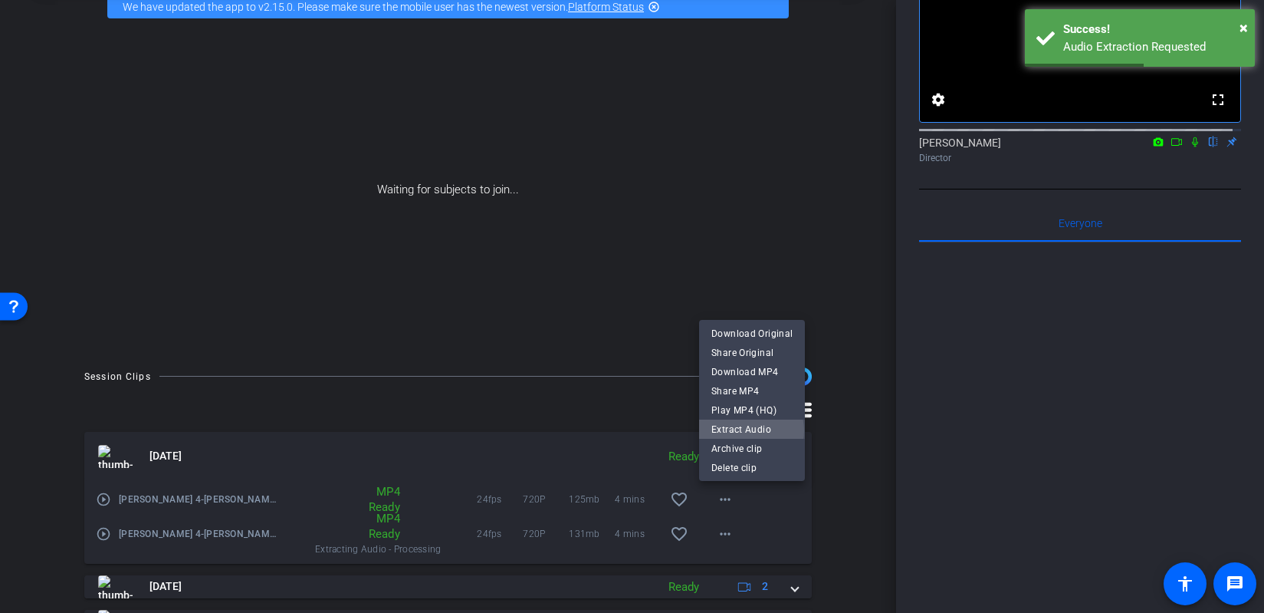
click at [750, 430] on span "Extract Audio" at bounding box center [751, 428] width 81 height 18
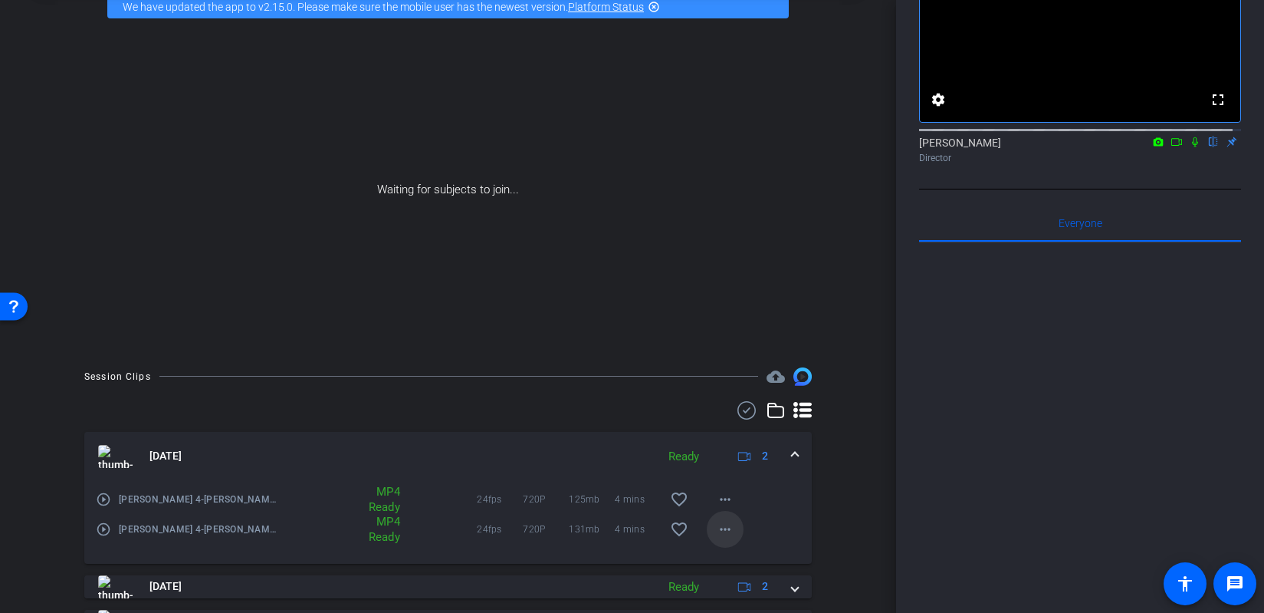
click at [728, 528] on span at bounding box center [725, 529] width 37 height 37
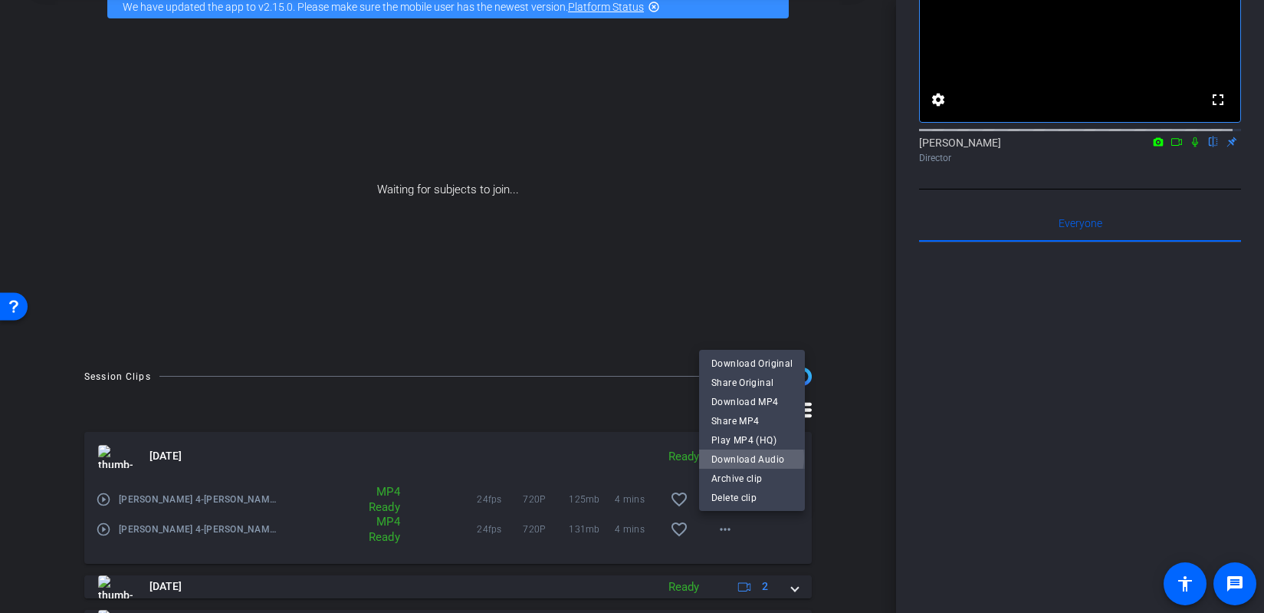
click at [751, 457] on span "Download Audio" at bounding box center [751, 458] width 81 height 18
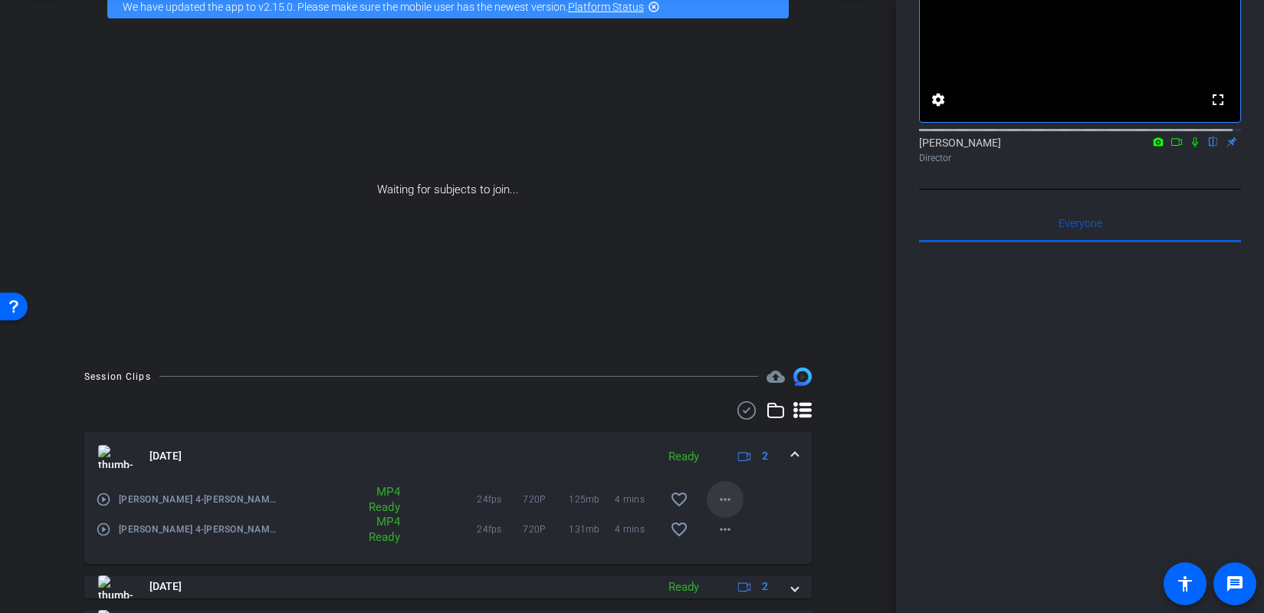
click at [721, 502] on mat-icon "more_horiz" at bounding box center [725, 499] width 18 height 18
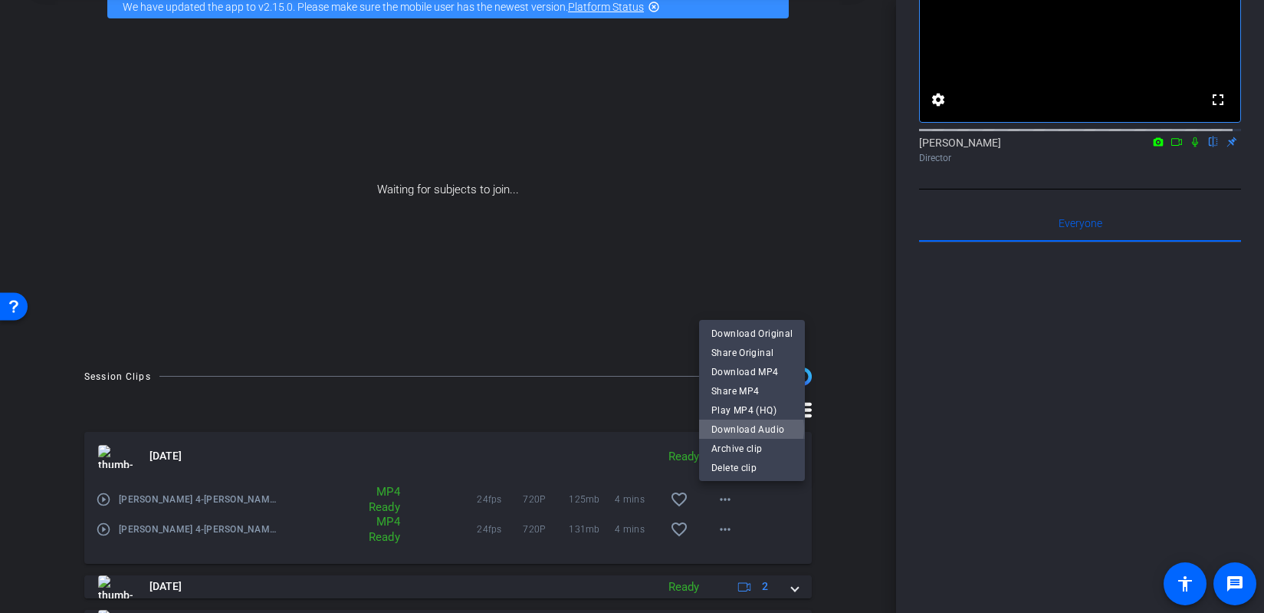
click at [749, 429] on span "Download Audio" at bounding box center [751, 428] width 81 height 18
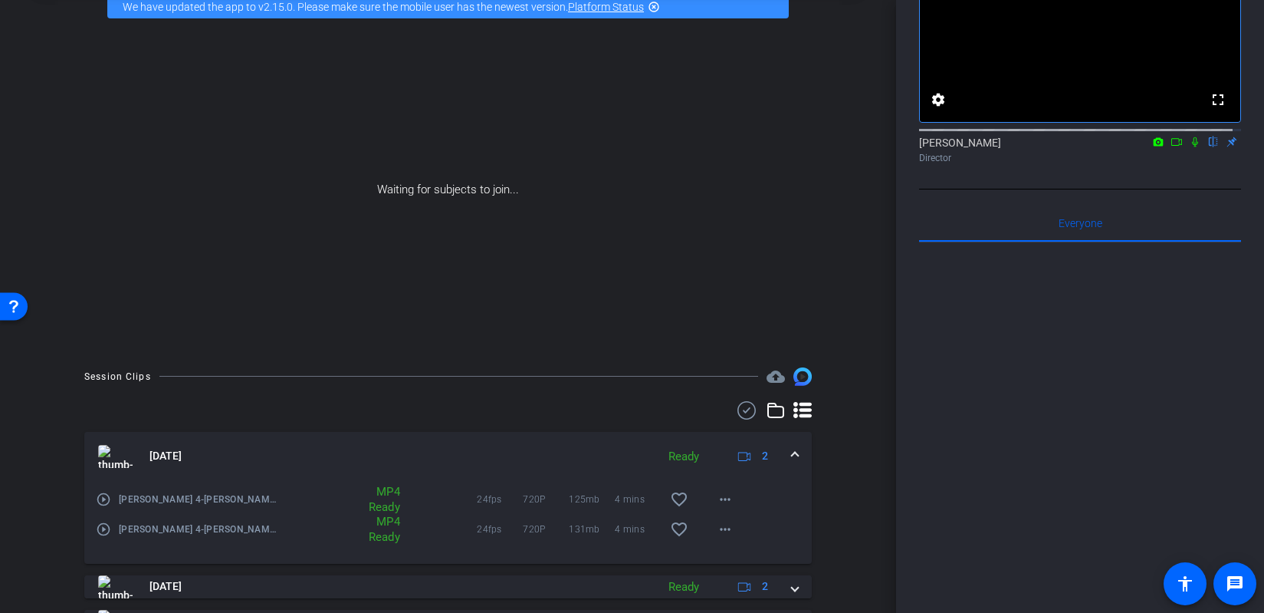
click at [792, 453] on span at bounding box center [795, 456] width 6 height 16
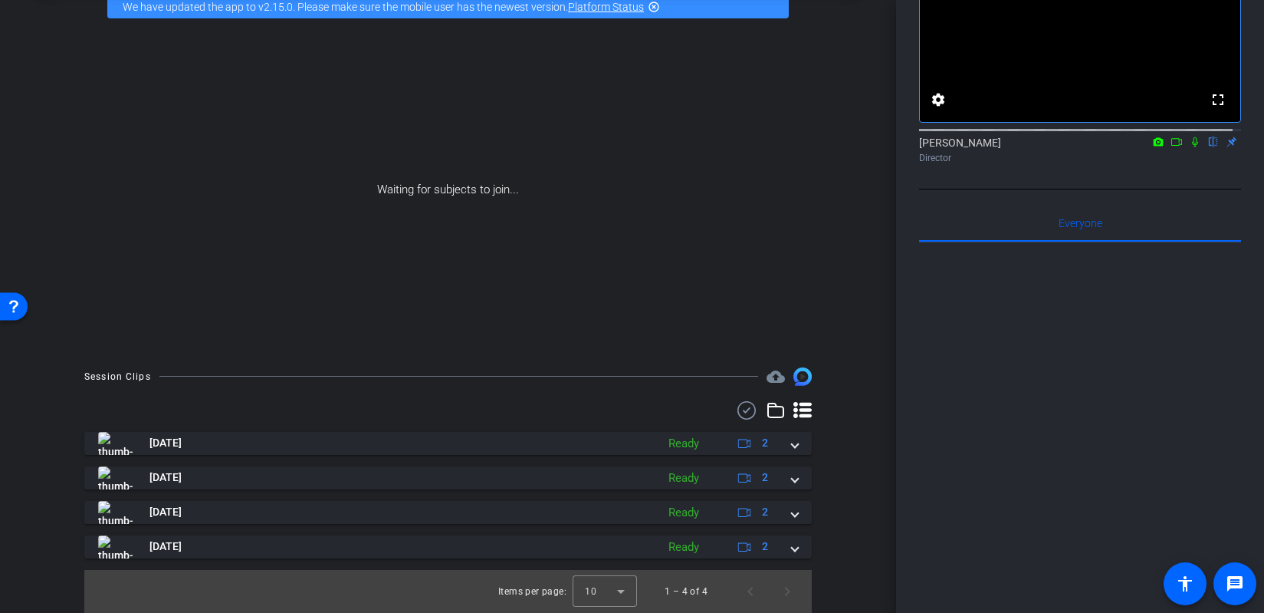
scroll to position [0, 0]
